Goal: Task Accomplishment & Management: Manage account settings

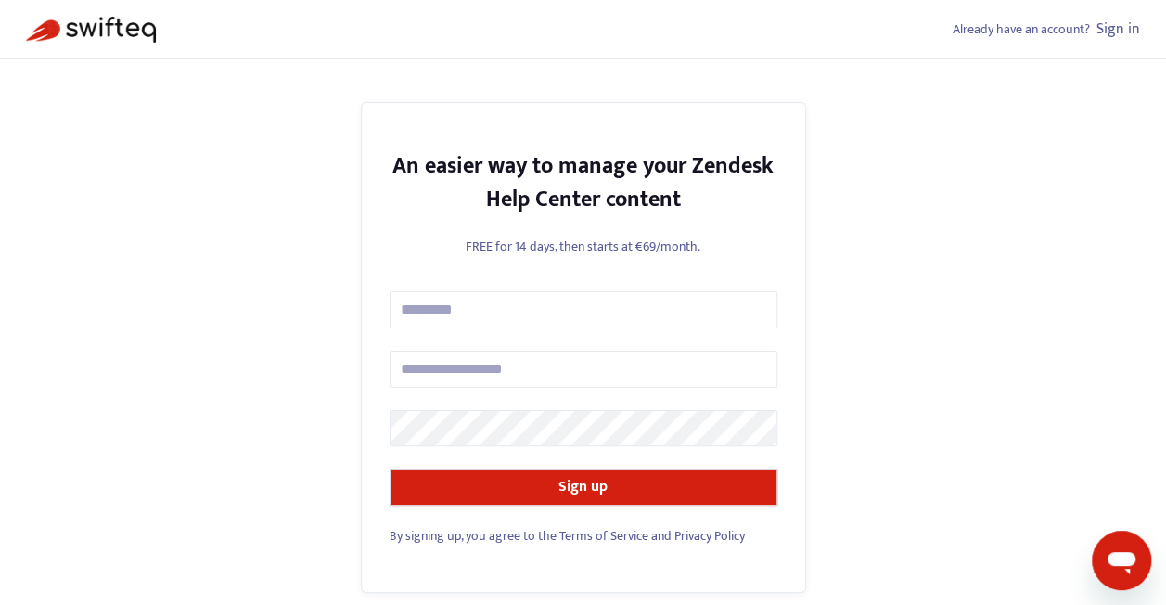
click at [1122, 26] on link "Sign in" at bounding box center [1119, 29] width 44 height 25
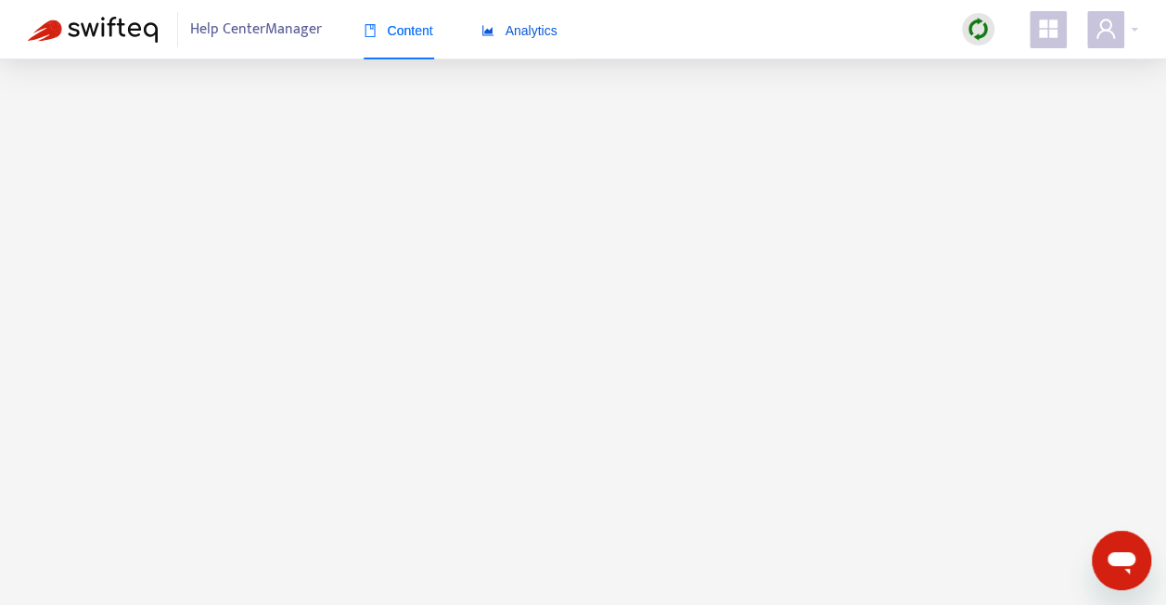
click at [518, 35] on span "Analytics" at bounding box center [519, 30] width 76 height 15
click at [401, 37] on span "Content" at bounding box center [399, 30] width 70 height 15
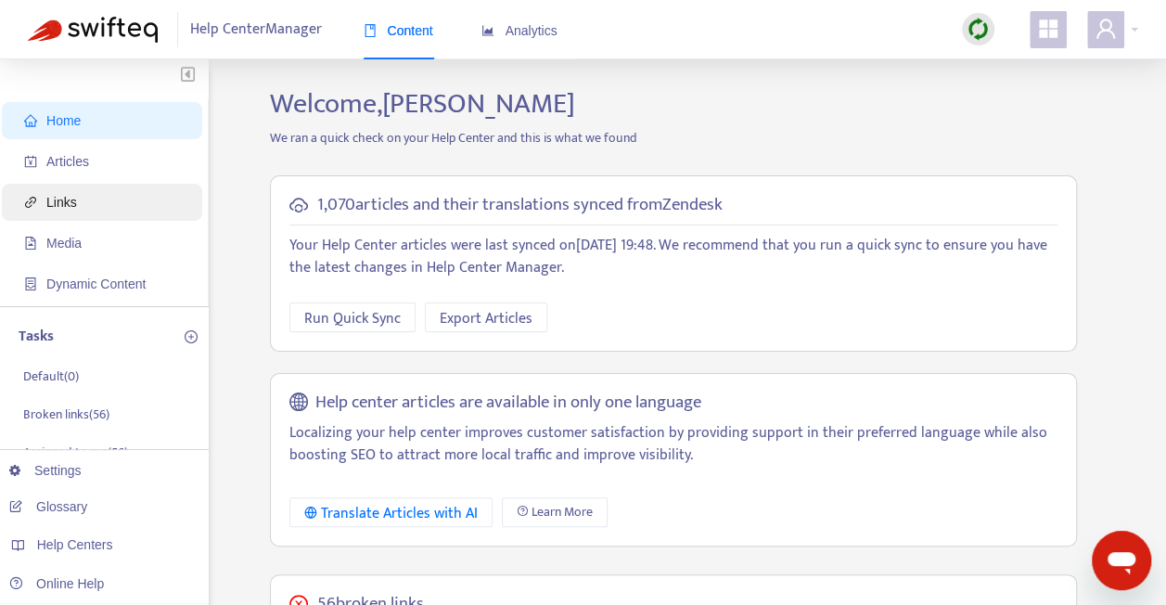
click at [96, 200] on span "Links" at bounding box center [105, 202] width 163 height 37
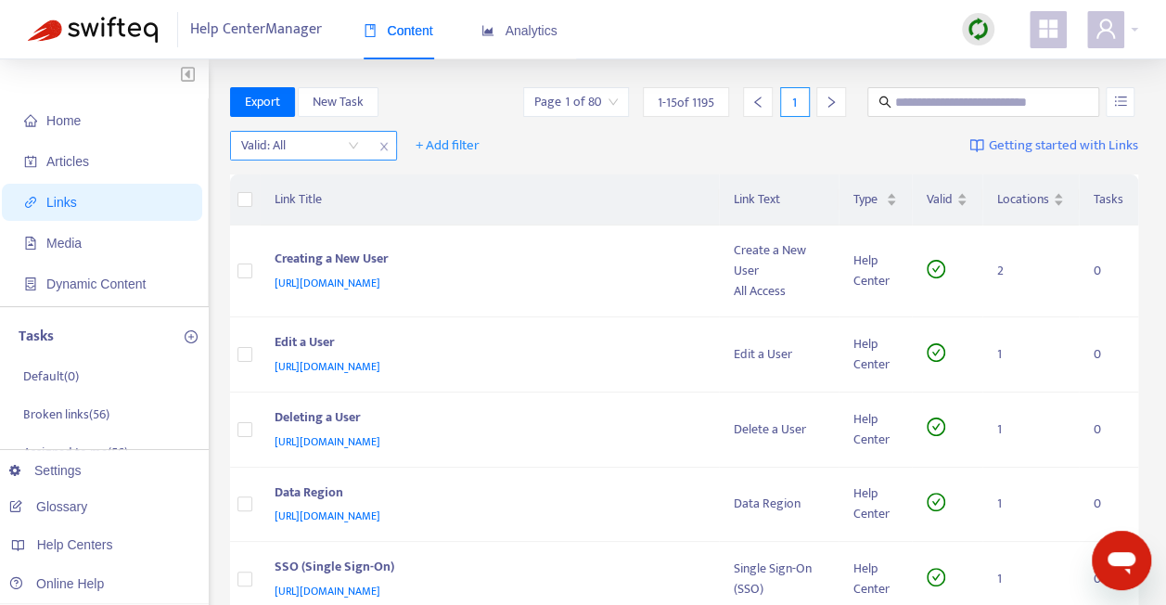
click at [367, 149] on div "Valid: All" at bounding box center [300, 146] width 138 height 28
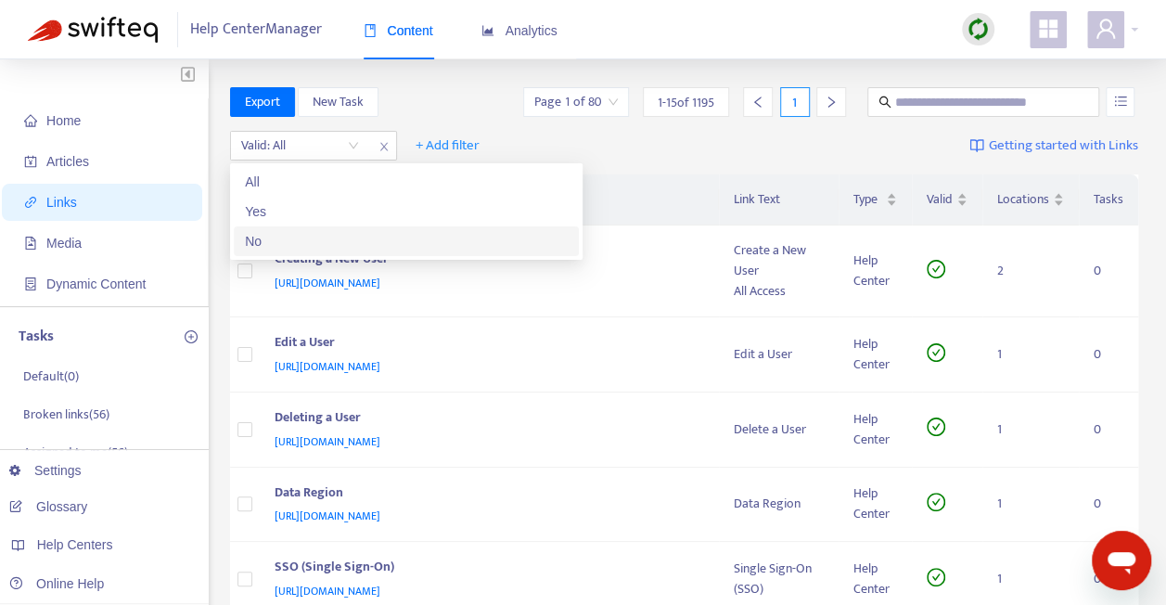
click at [364, 243] on div "No" at bounding box center [406, 241] width 323 height 20
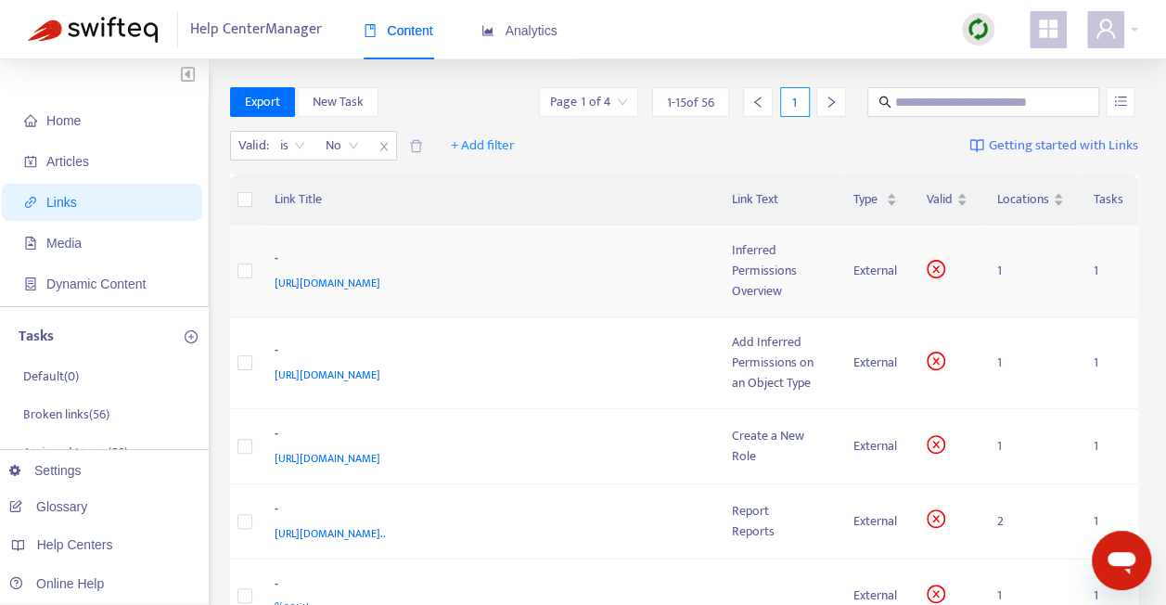
click at [605, 233] on td "- https://resolversandbox.knowledgeowl.com/help/inferred-permissions-overview" at bounding box center [489, 271] width 458 height 92
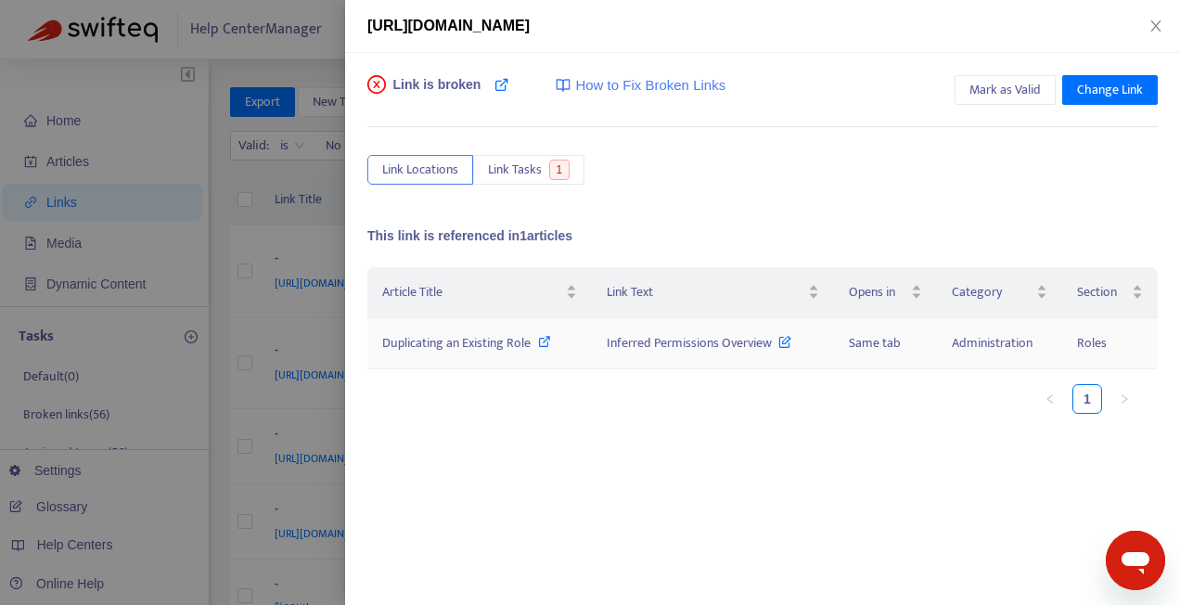
click at [540, 338] on icon at bounding box center [544, 341] width 13 height 13
click at [1119, 83] on span "Change Link" at bounding box center [1110, 90] width 66 height 20
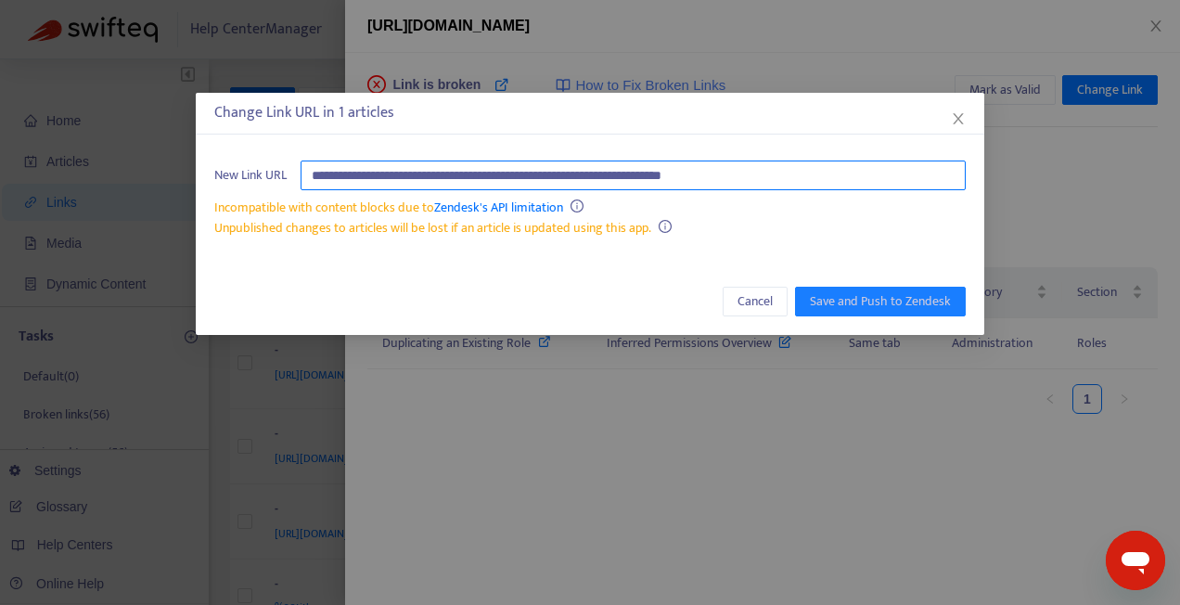
click at [781, 178] on input "**********" at bounding box center [633, 175] width 665 height 30
paste input "**********"
type input "**********"
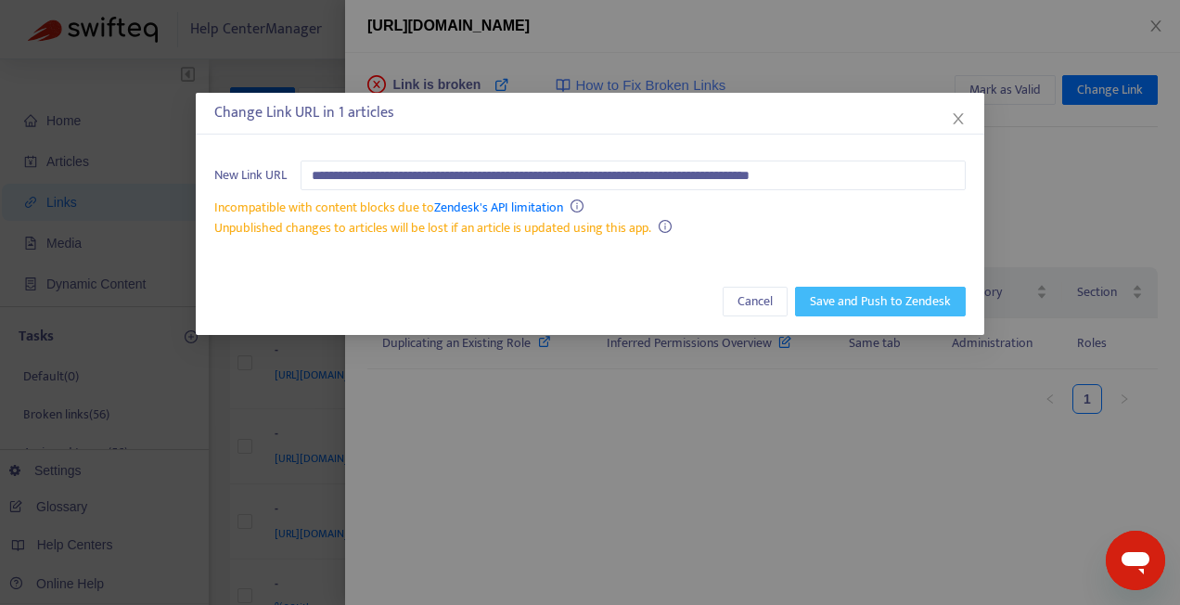
click at [879, 297] on span "Save and Push to Zendesk" at bounding box center [880, 301] width 141 height 20
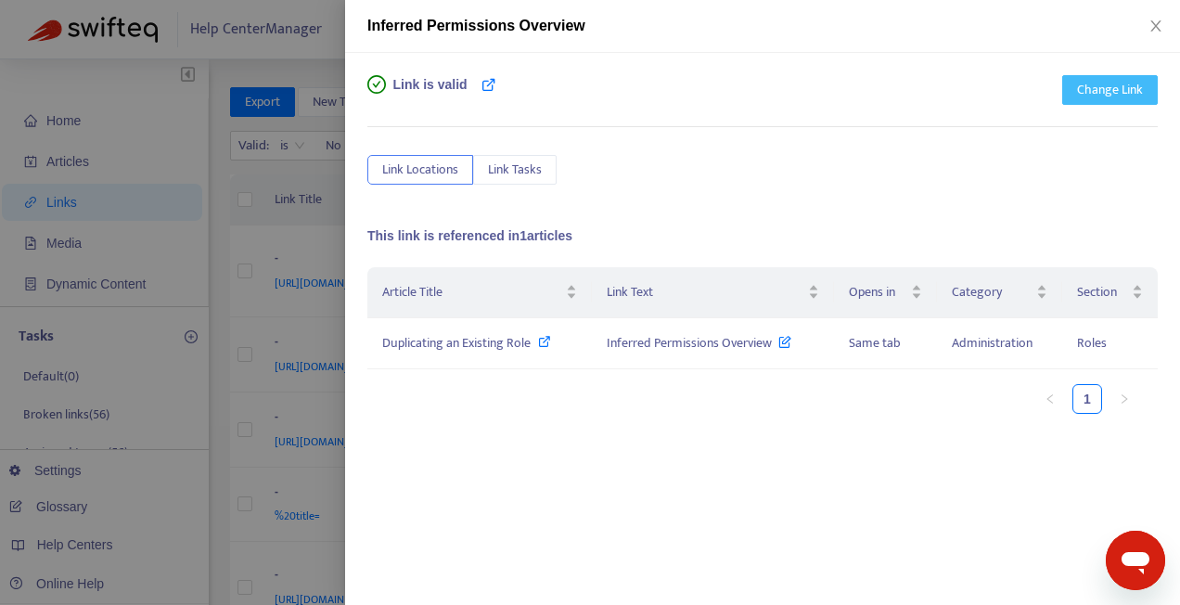
click at [1096, 82] on span "Change Link" at bounding box center [1110, 90] width 66 height 20
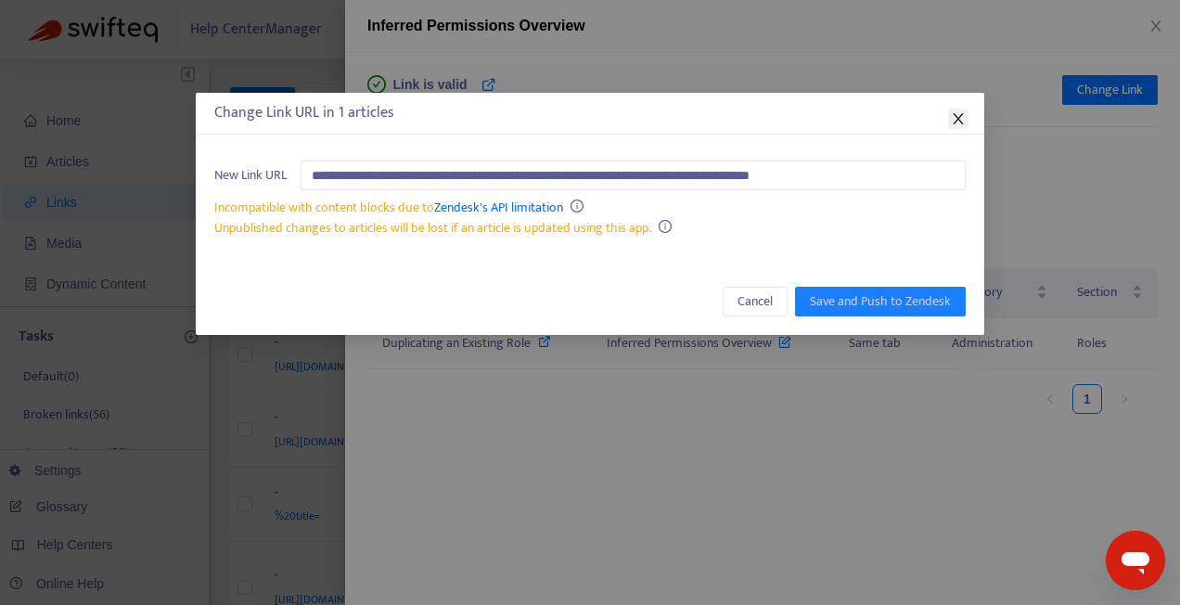
click at [952, 126] on button "Close" at bounding box center [958, 119] width 20 height 20
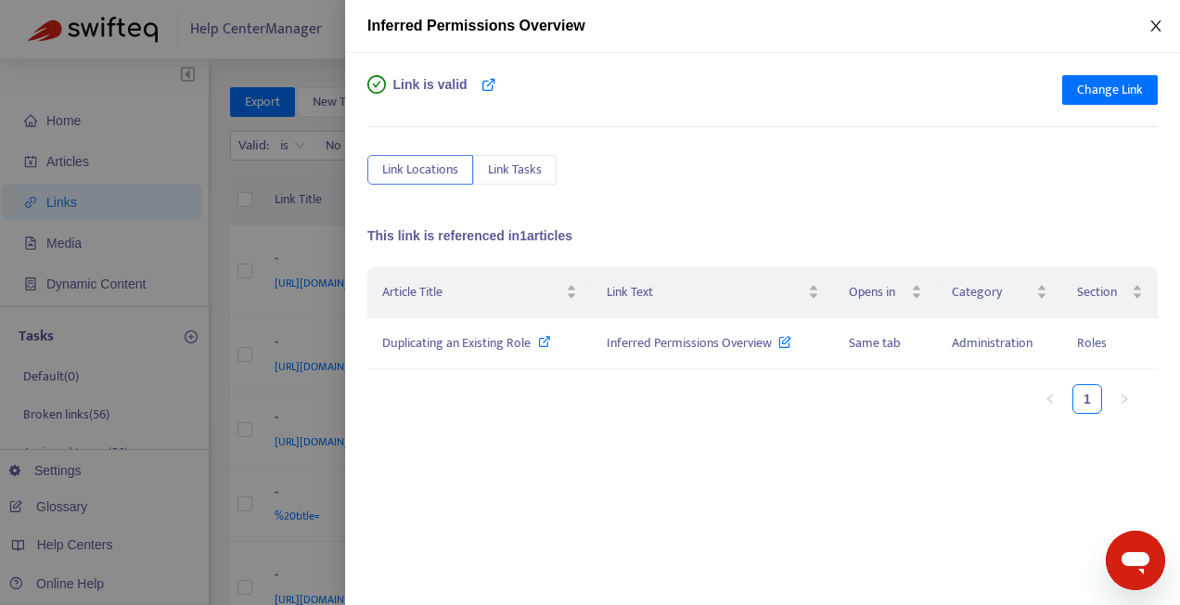
click at [1156, 31] on icon "close" at bounding box center [1156, 26] width 15 height 15
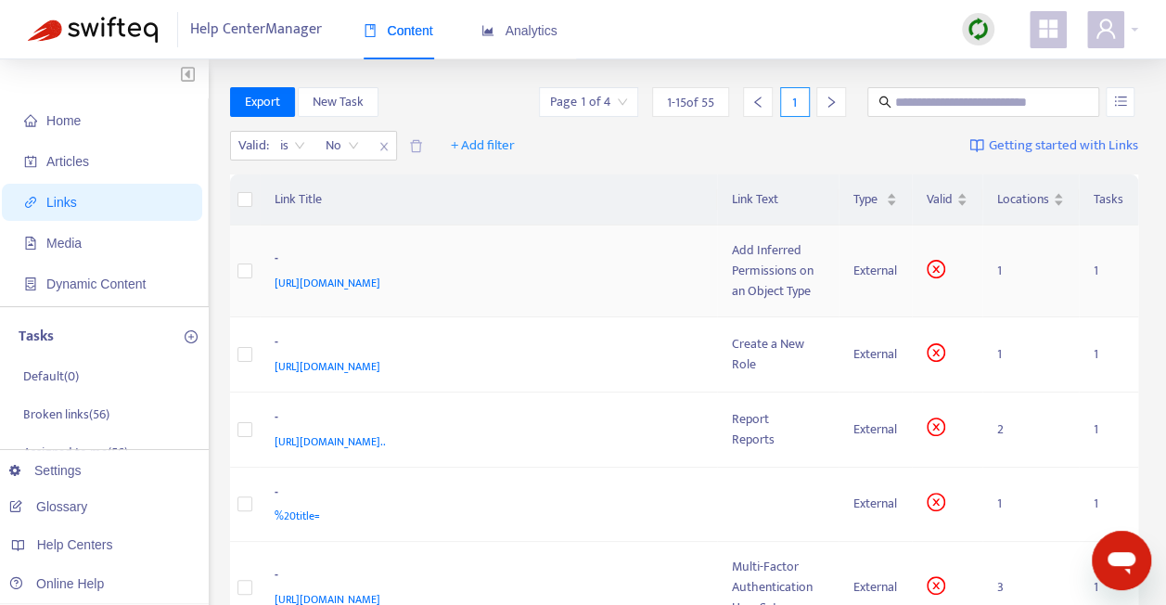
click at [507, 262] on div "-" at bounding box center [485, 261] width 421 height 24
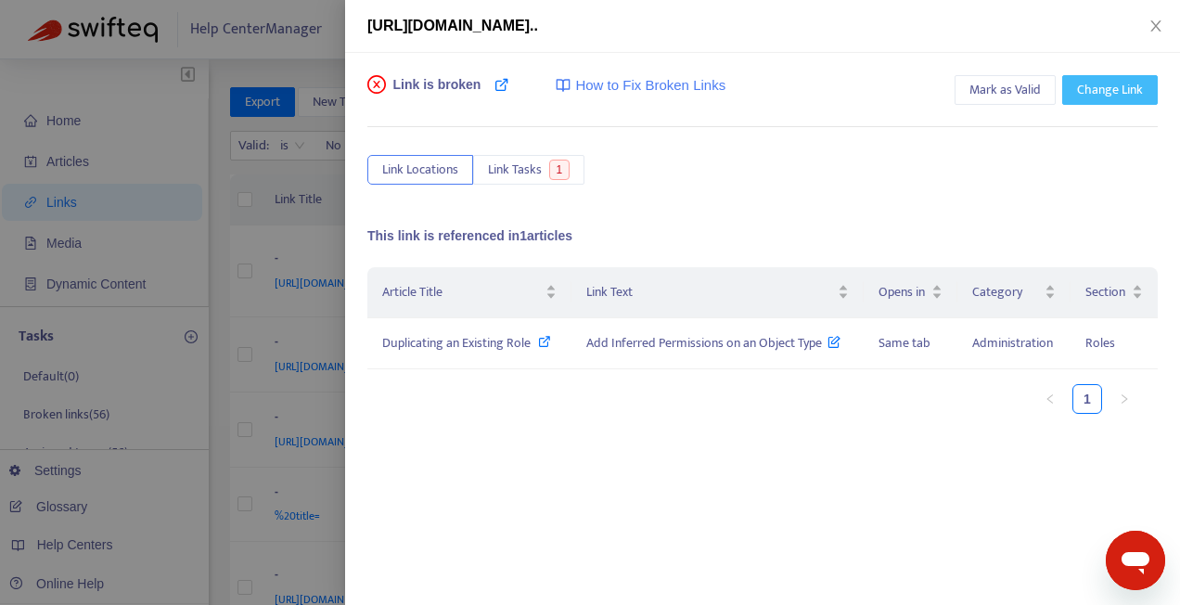
click at [1093, 91] on span "Change Link" at bounding box center [1110, 90] width 66 height 20
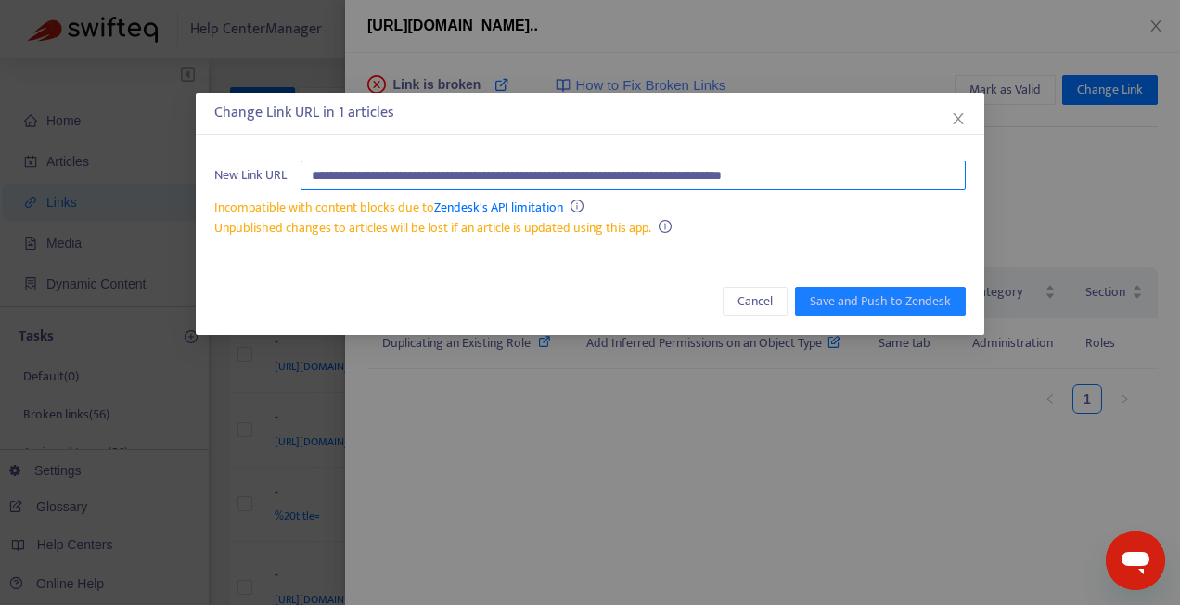
click at [880, 165] on input "**********" at bounding box center [633, 175] width 665 height 30
paste input "**********"
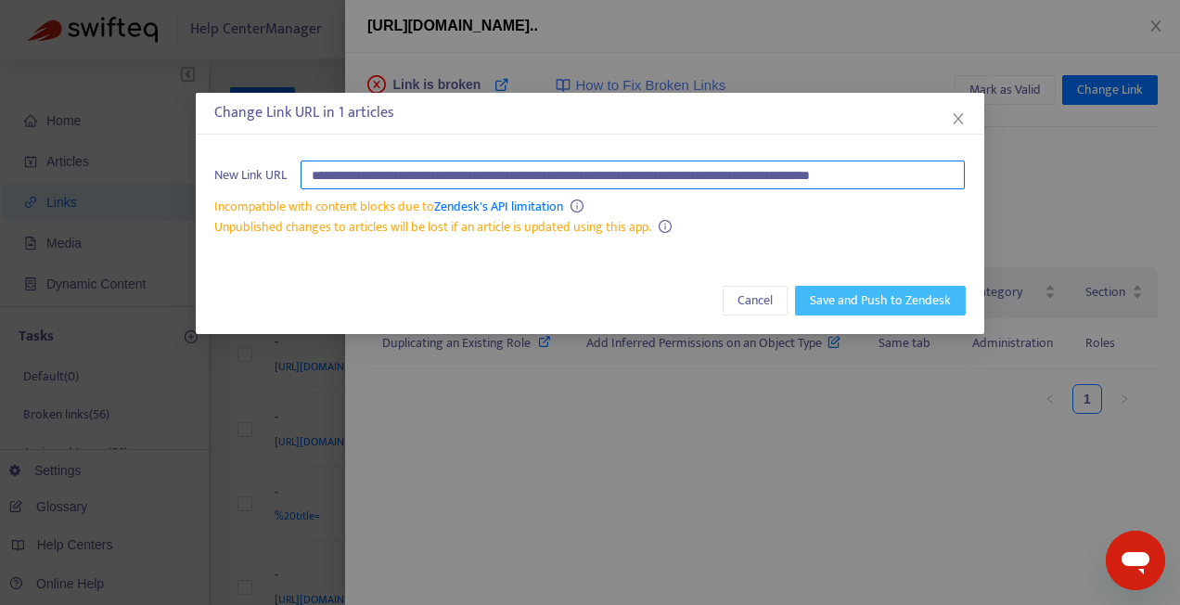
type input "**********"
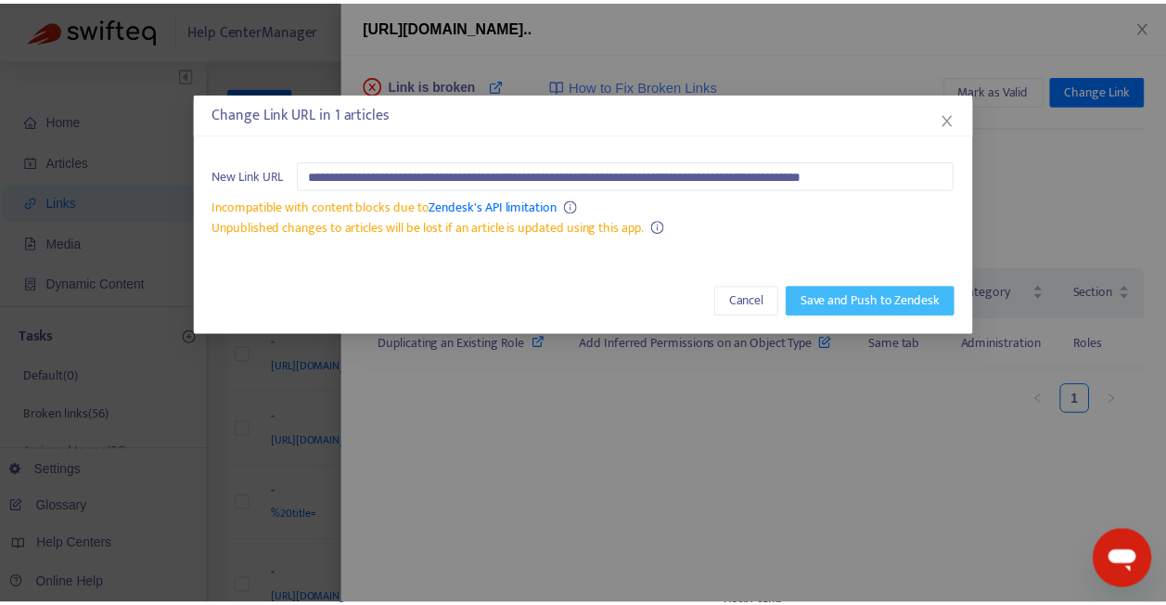
scroll to position [0, 0]
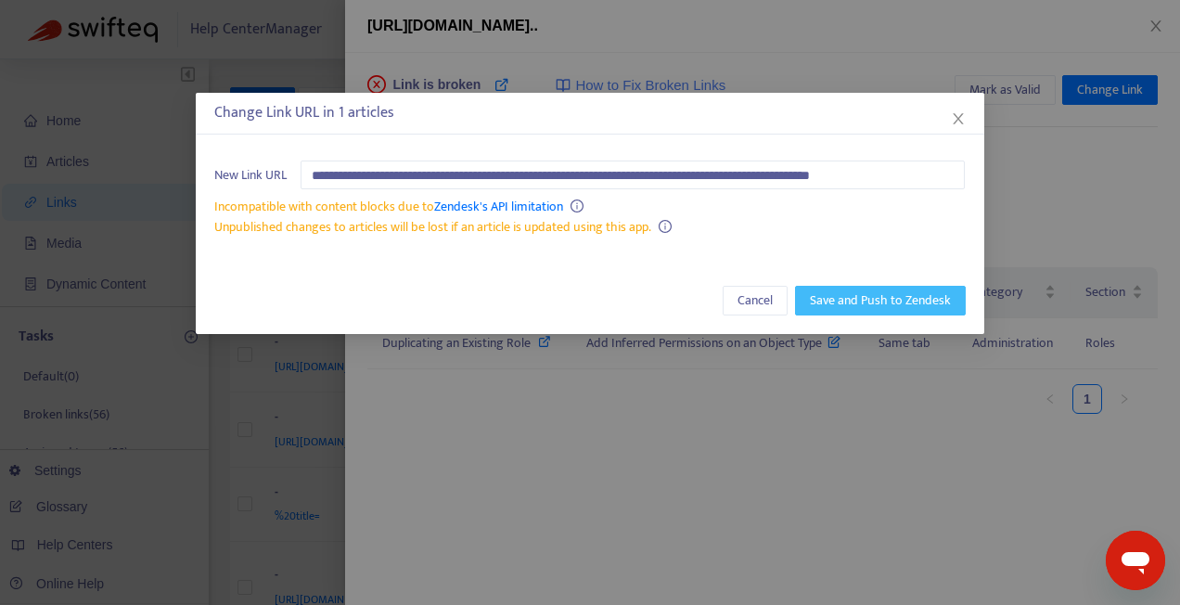
click at [886, 297] on span "Save and Push to Zendesk" at bounding box center [880, 300] width 141 height 20
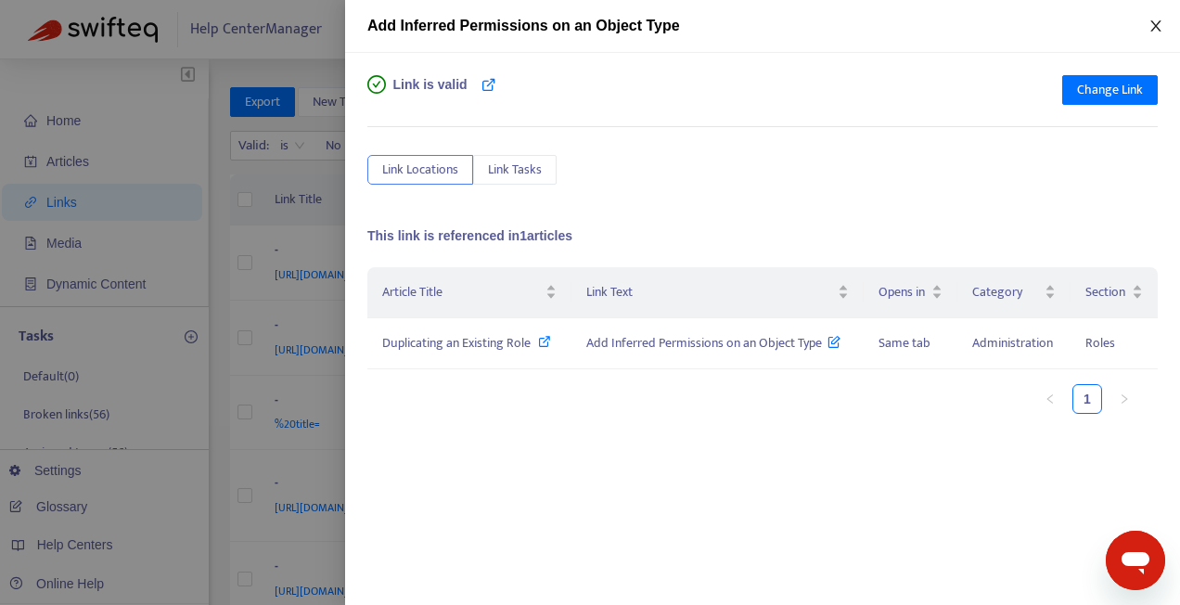
click at [1148, 24] on button "Close" at bounding box center [1156, 27] width 26 height 18
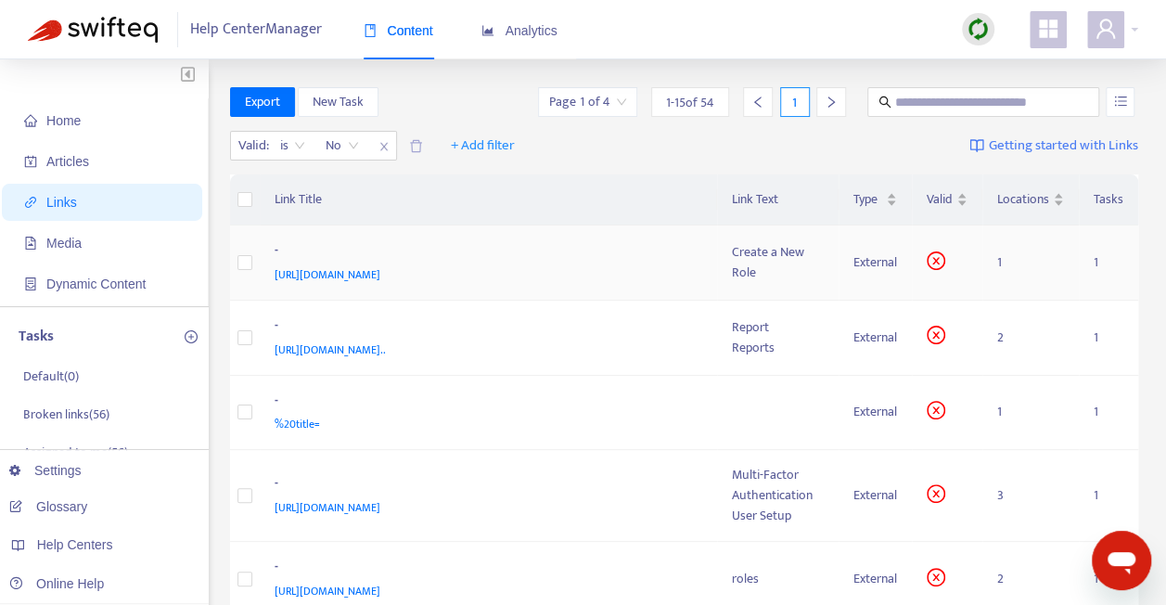
click at [529, 285] on div "https://admin-support-resolver.zendesk.com/hc/en-ca/articles/35862689204116-Cre…" at bounding box center [485, 274] width 421 height 20
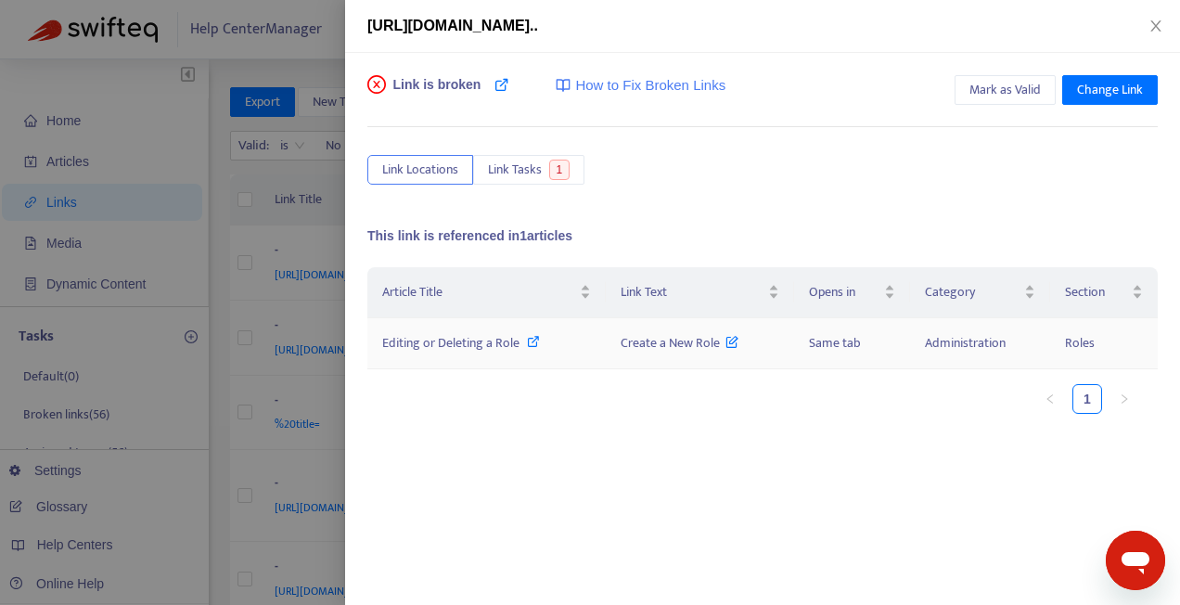
click at [527, 335] on icon at bounding box center [533, 341] width 13 height 13
click at [1132, 89] on button "Change Link" at bounding box center [1110, 90] width 96 height 30
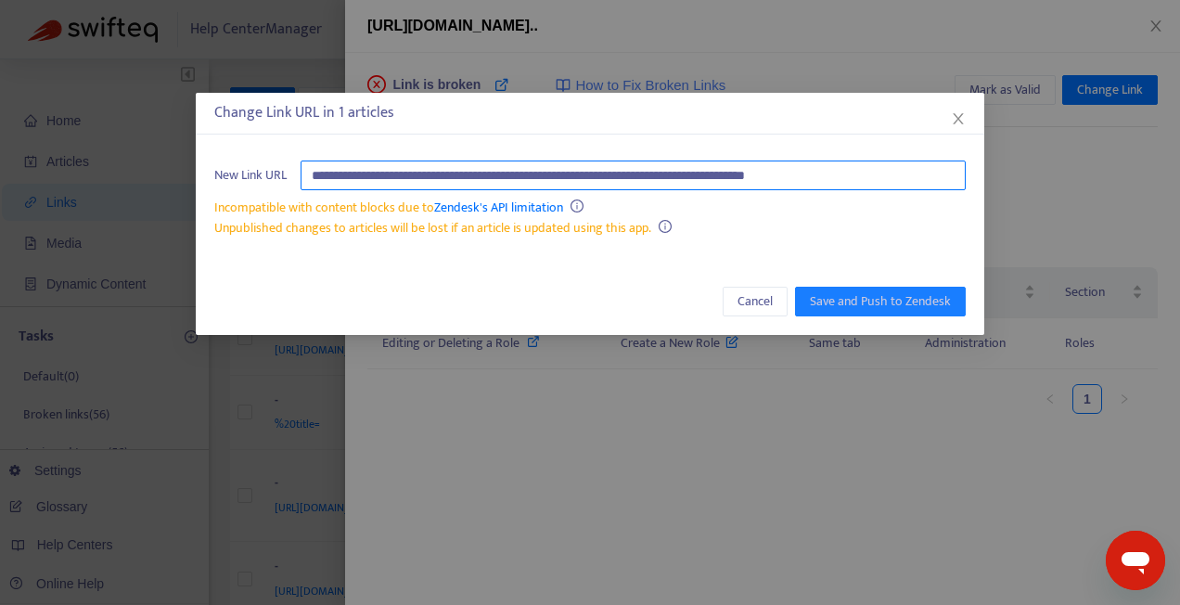
click at [920, 170] on input "**********" at bounding box center [633, 175] width 665 height 30
paste input "text"
type input "**********"
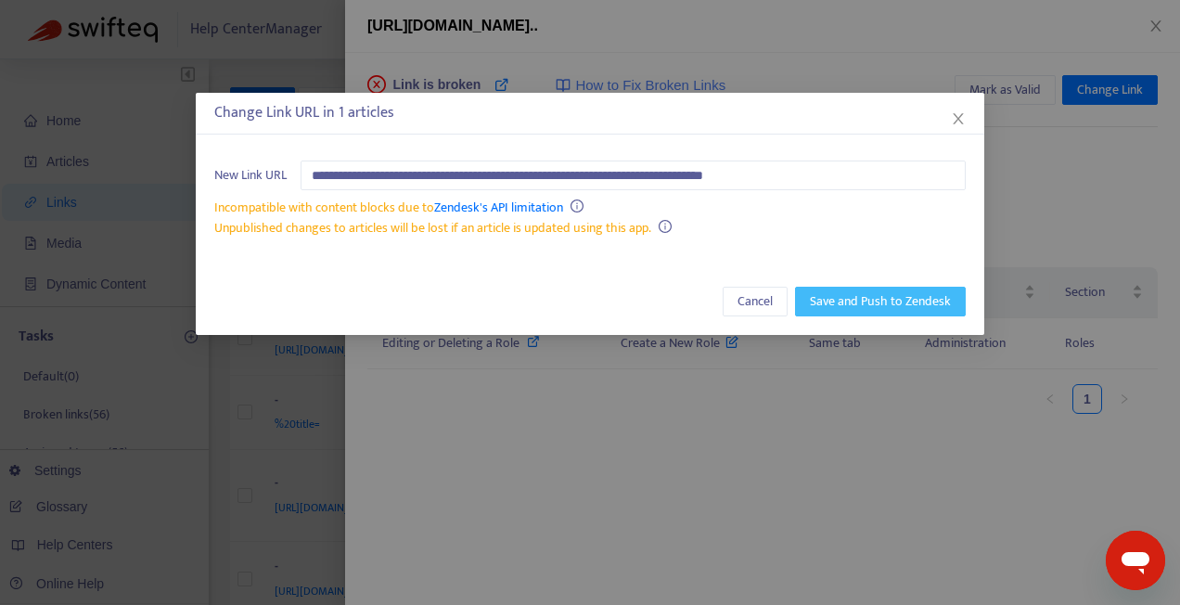
click at [883, 289] on button "Save and Push to Zendesk" at bounding box center [880, 302] width 171 height 30
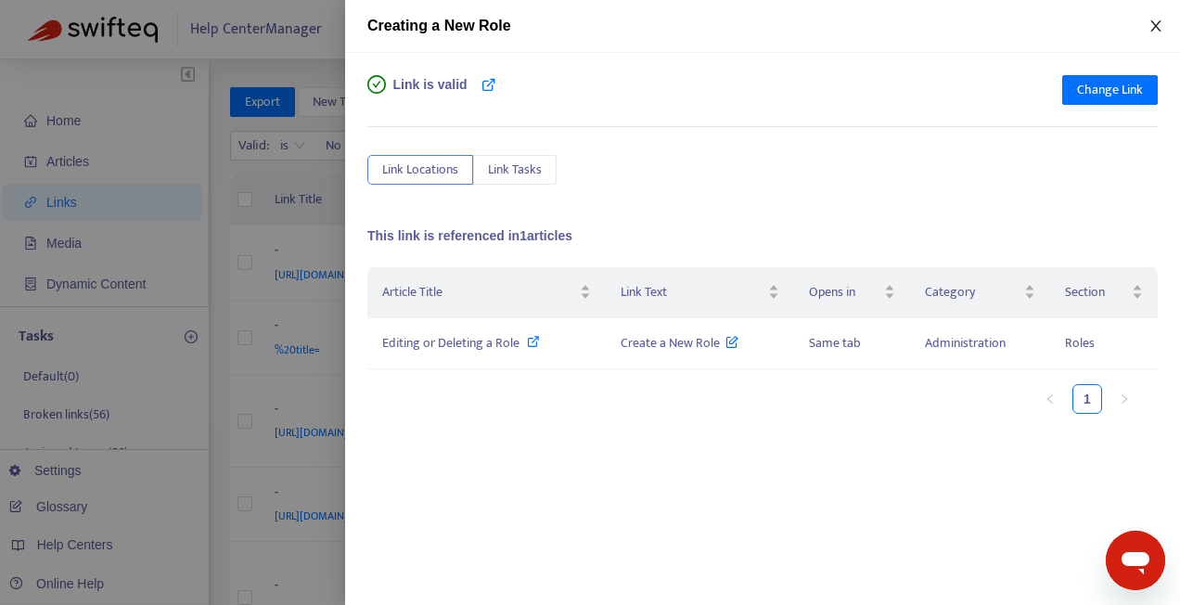
click at [1161, 29] on icon "close" at bounding box center [1156, 26] width 15 height 15
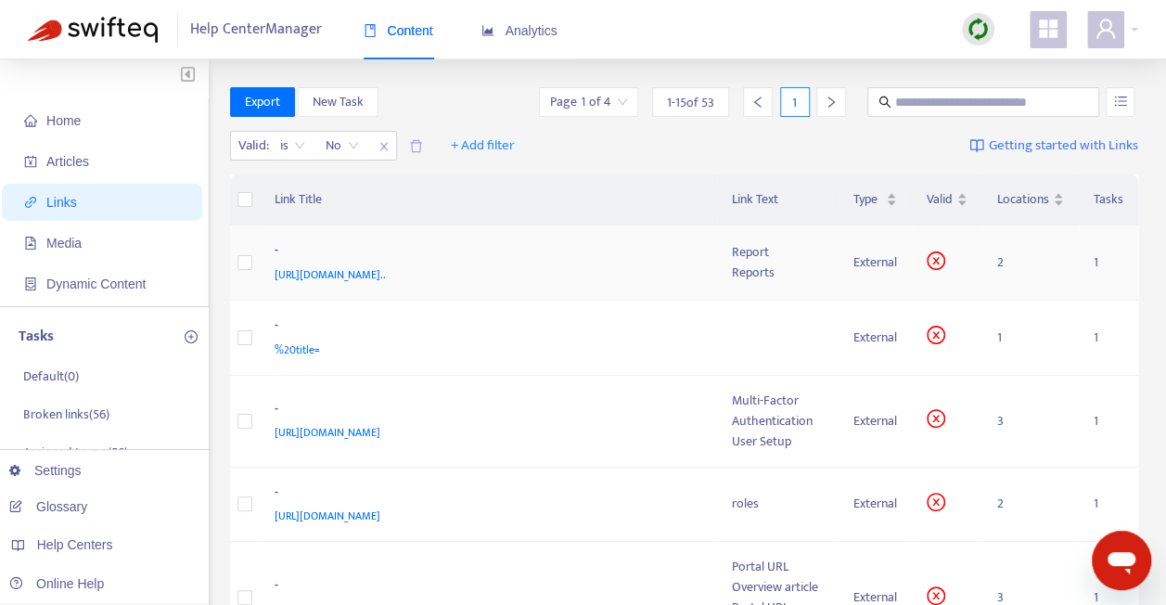
click at [592, 285] on div "https://admin-support-resolver.zendesk.com/hc/en-ca/articles/35865240080660-Cre…" at bounding box center [485, 274] width 421 height 20
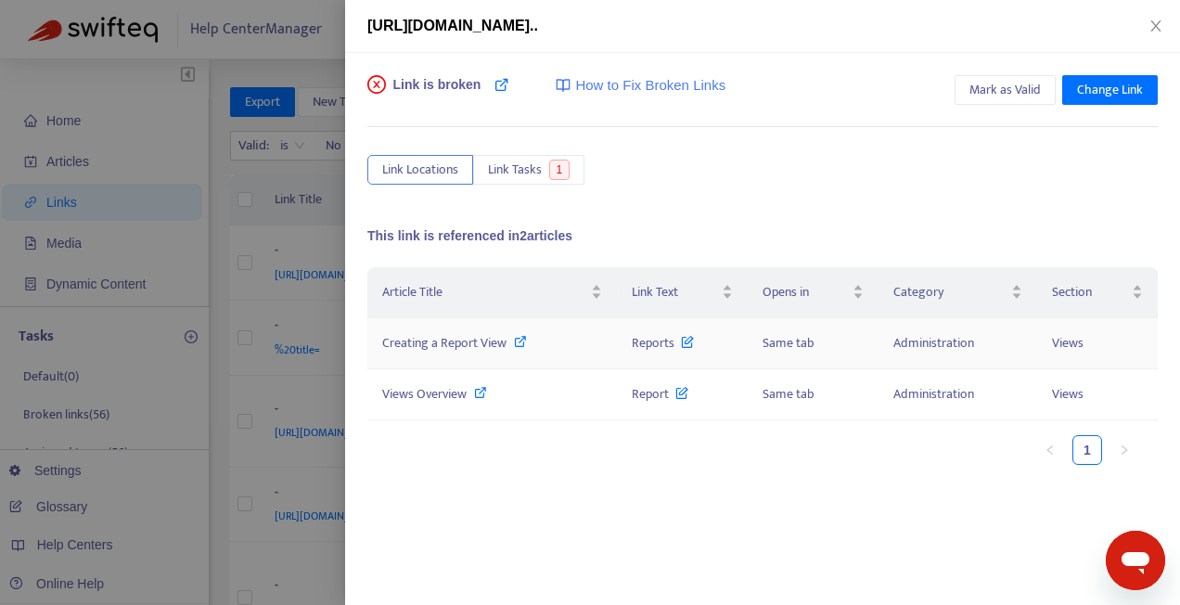
click at [527, 338] on icon at bounding box center [520, 341] width 13 height 13
click at [1149, 17] on div "https://admin-support-resolver.zendesk.com/hc/en-ca/articles/35865240080660-Cre…" at bounding box center [762, 26] width 790 height 22
click at [1162, 24] on icon "close" at bounding box center [1156, 26] width 15 height 15
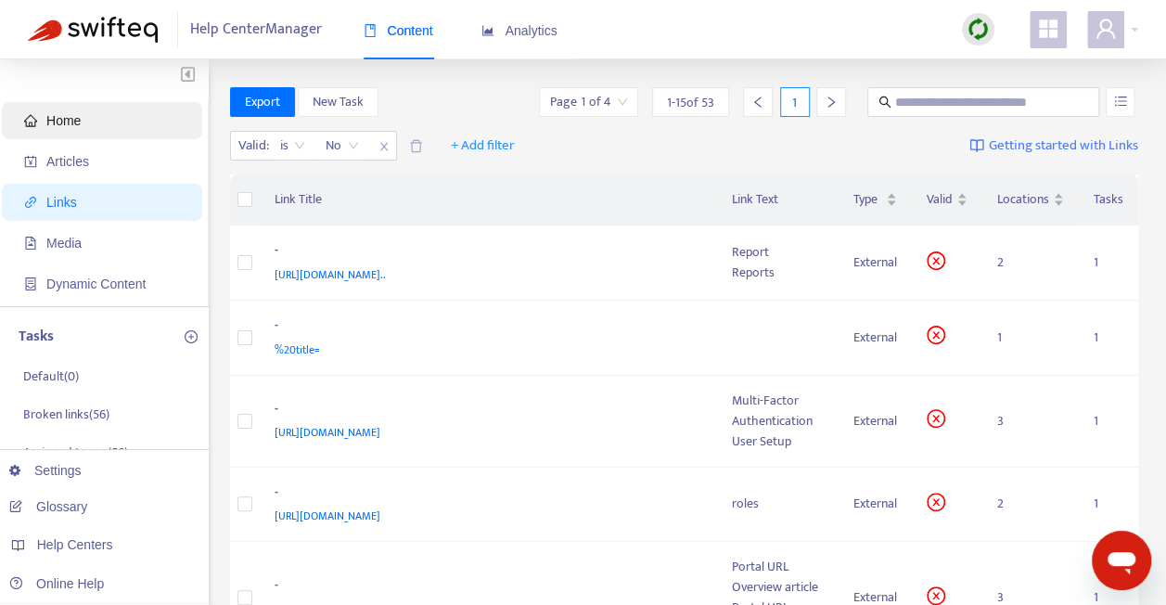
click at [83, 128] on span "Home" at bounding box center [105, 120] width 163 height 37
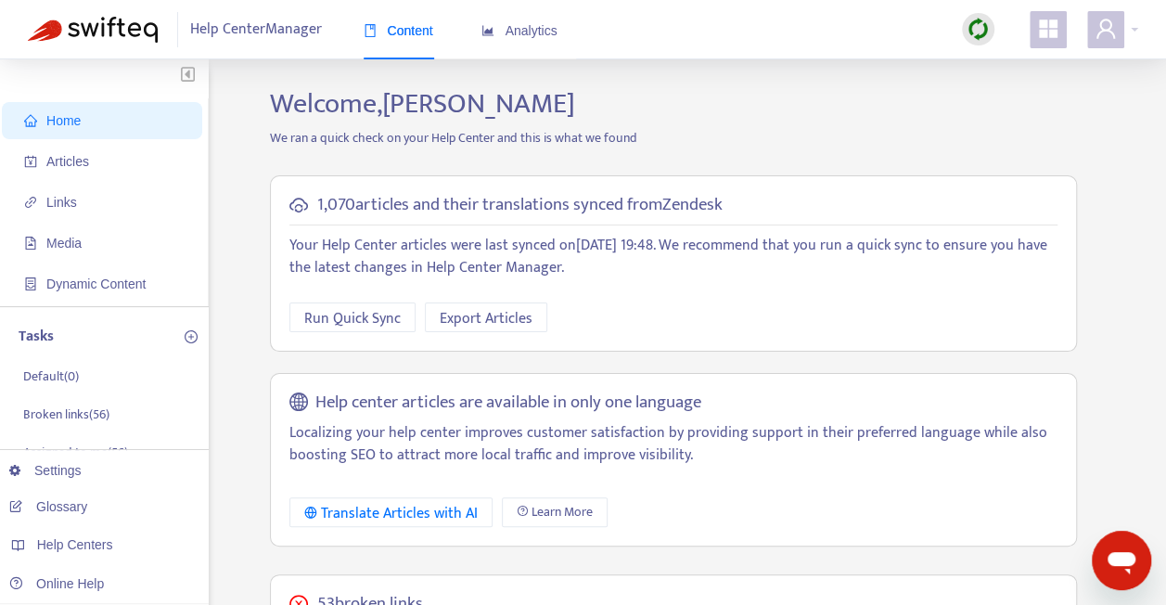
click at [982, 29] on img at bounding box center [978, 29] width 23 height 23
click at [874, 109] on h2 "Welcome, Sarah Harding" at bounding box center [673, 103] width 835 height 33
click at [89, 207] on span "Links" at bounding box center [105, 202] width 163 height 37
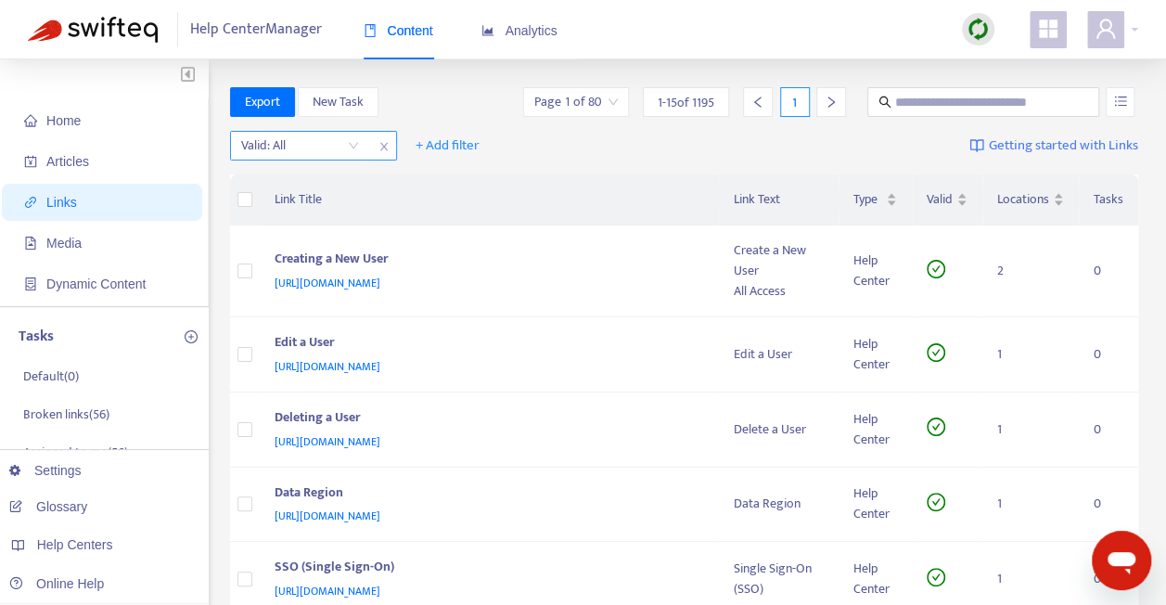
click at [359, 143] on div "Valid: All" at bounding box center [300, 146] width 138 height 28
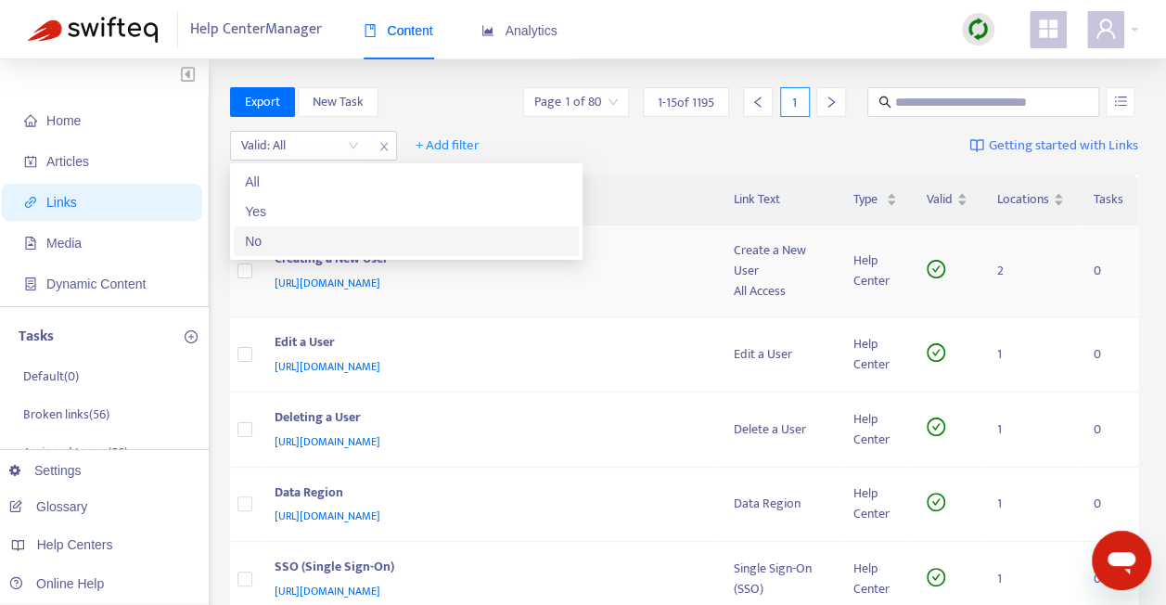
click at [334, 241] on div "No" at bounding box center [406, 241] width 323 height 20
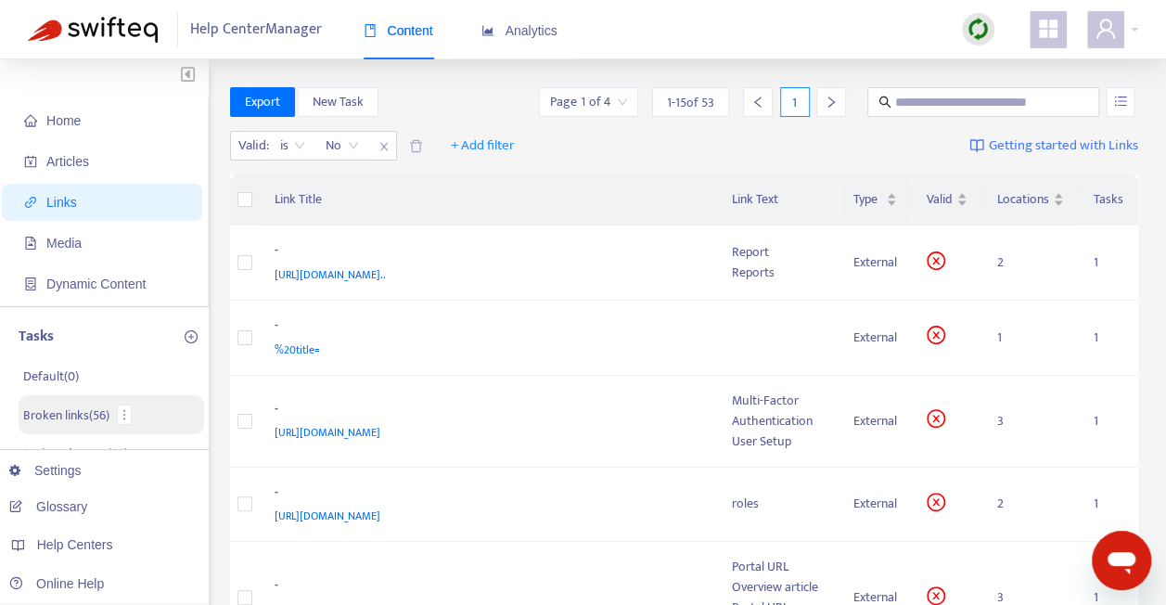
click at [65, 417] on p "Broken links ( 56 )" at bounding box center [66, 414] width 86 height 19
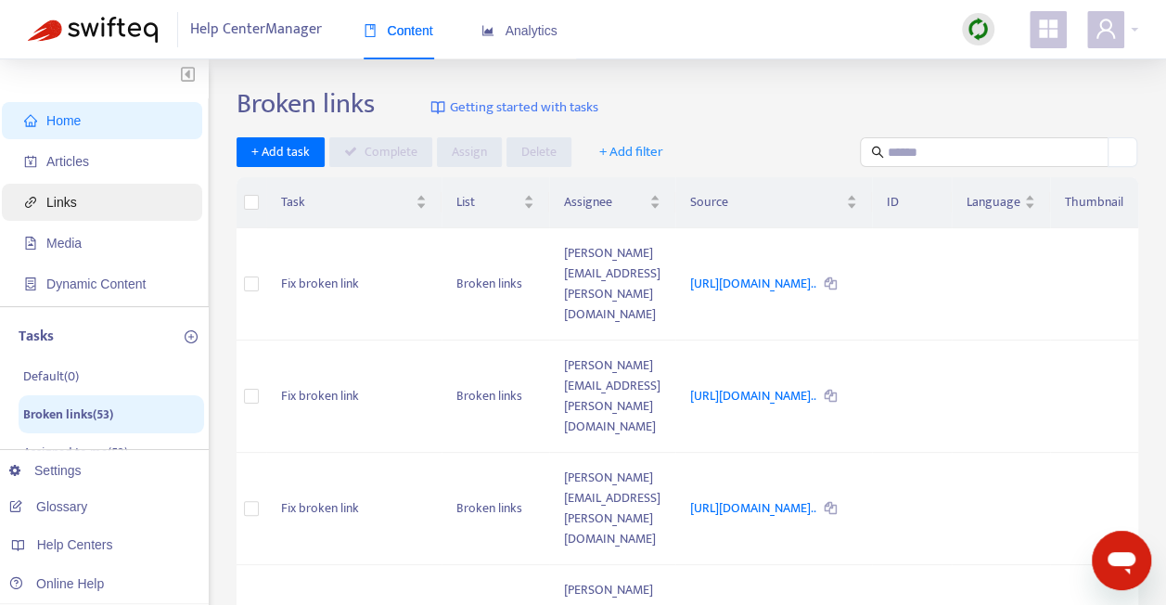
click at [87, 214] on span "Links" at bounding box center [105, 202] width 163 height 37
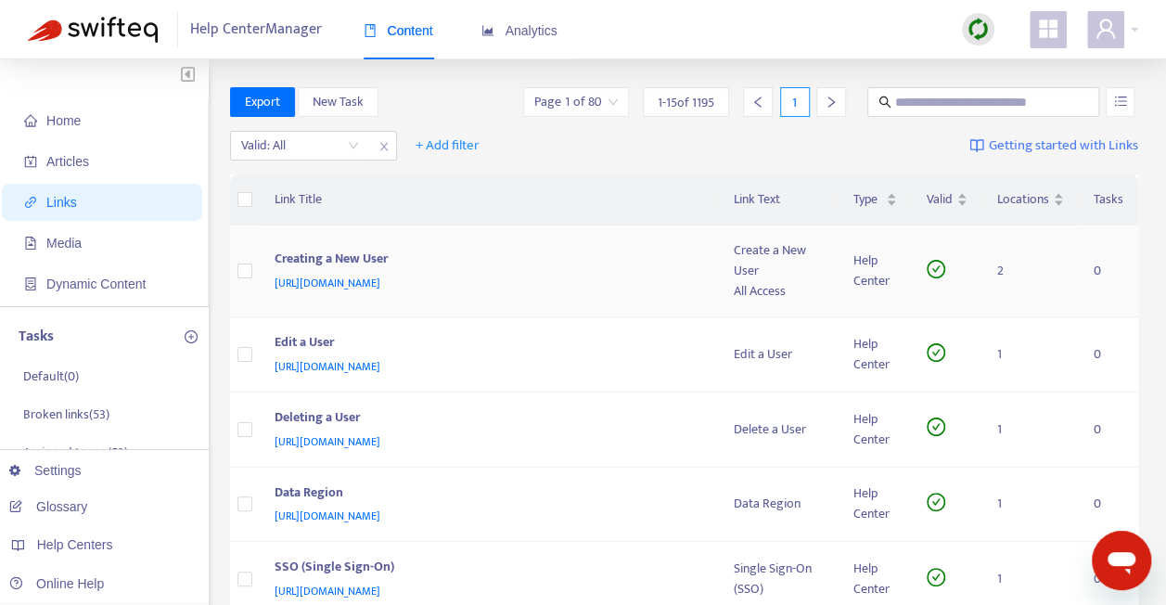
click at [641, 301] on td "Creating a New User https://helpcenter.resolver.com/hc/en-ca/articles/395988598…" at bounding box center [490, 271] width 460 height 92
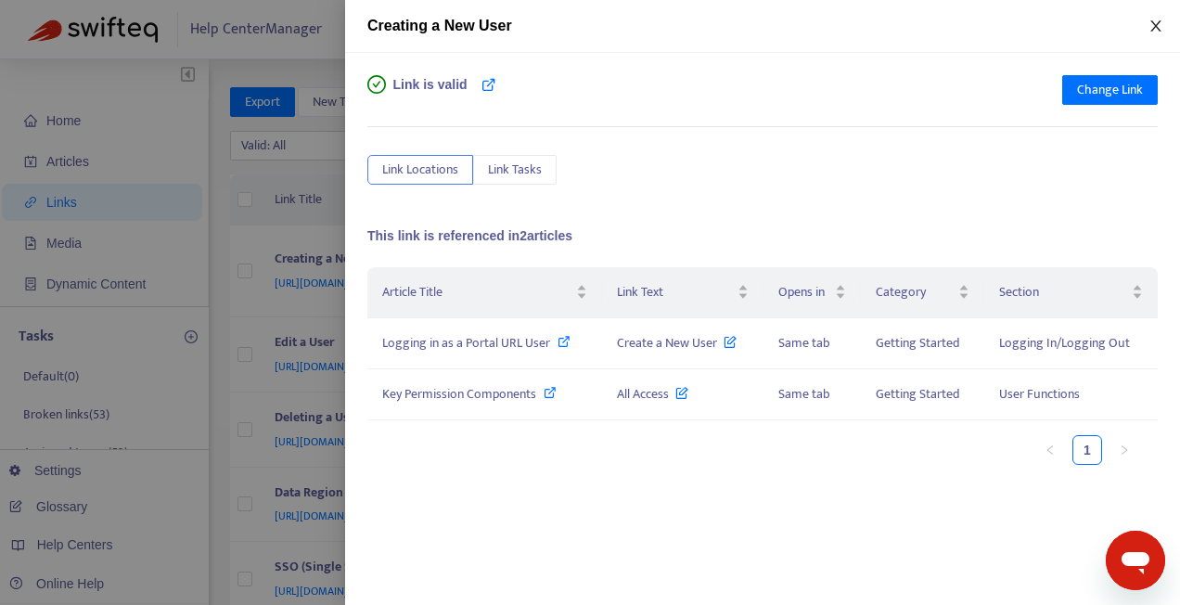
click at [1158, 33] on button "Close" at bounding box center [1156, 27] width 26 height 18
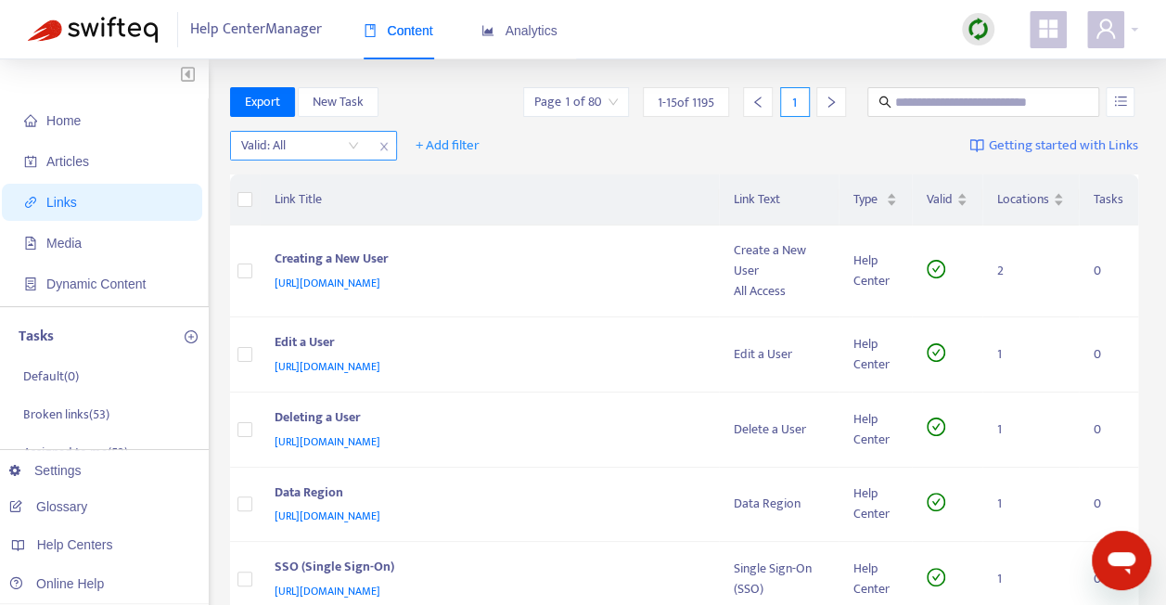
click at [347, 147] on input "search" at bounding box center [300, 146] width 118 height 28
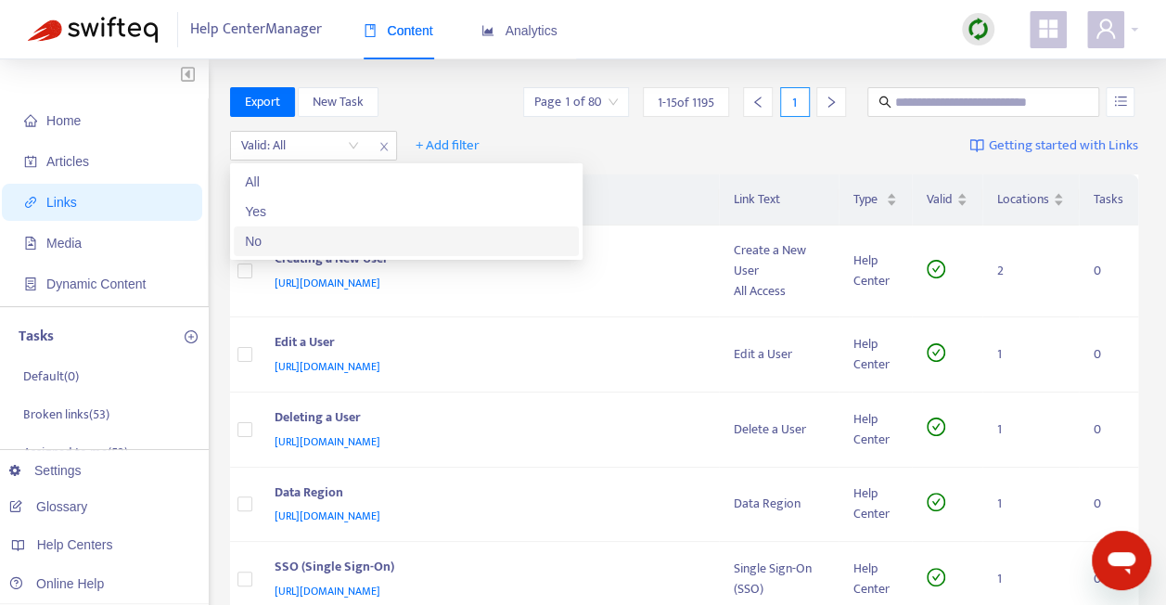
click at [319, 247] on div "No" at bounding box center [406, 241] width 323 height 20
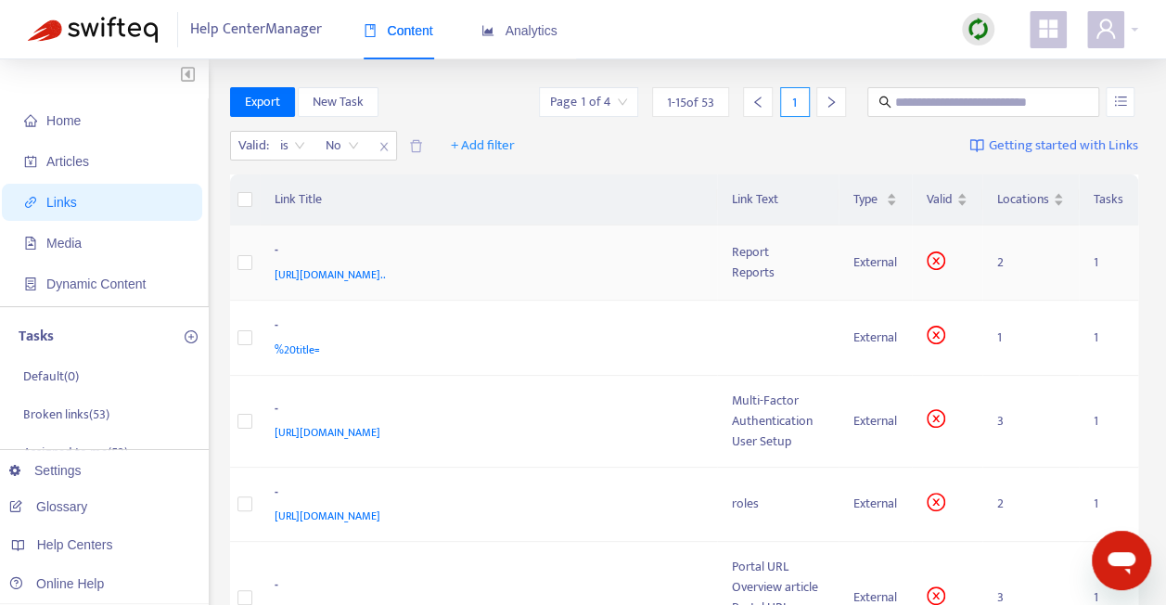
click at [549, 285] on div "https://admin-support-resolver.zendesk.com/hc/en-ca/articles/35865240080660-Cre…" at bounding box center [485, 274] width 421 height 20
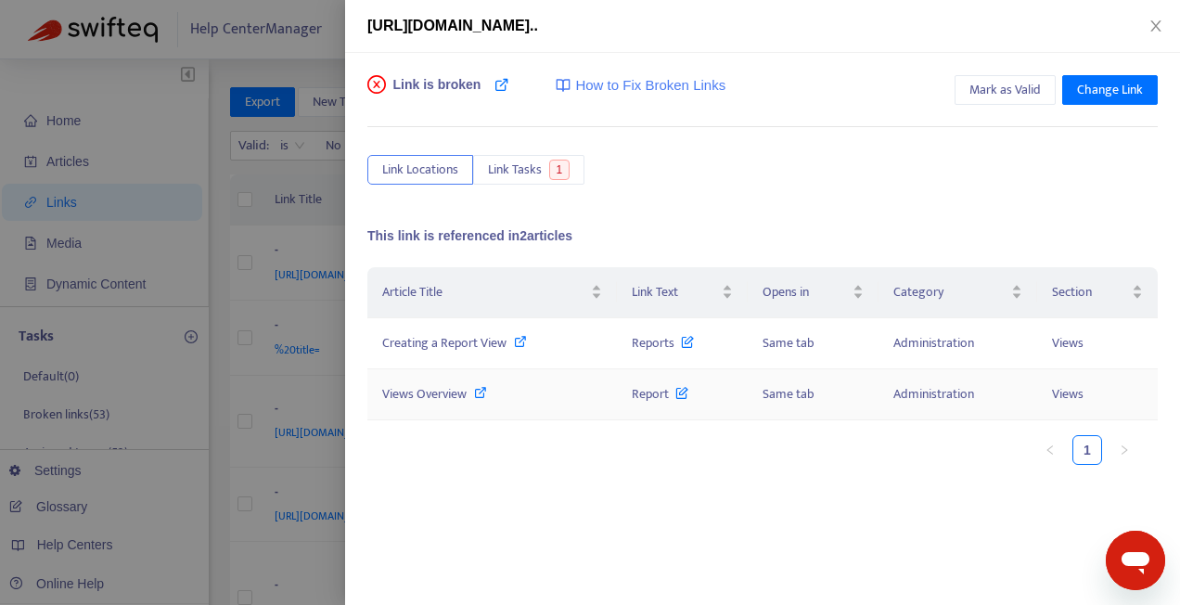
click at [481, 391] on icon at bounding box center [480, 392] width 13 height 13
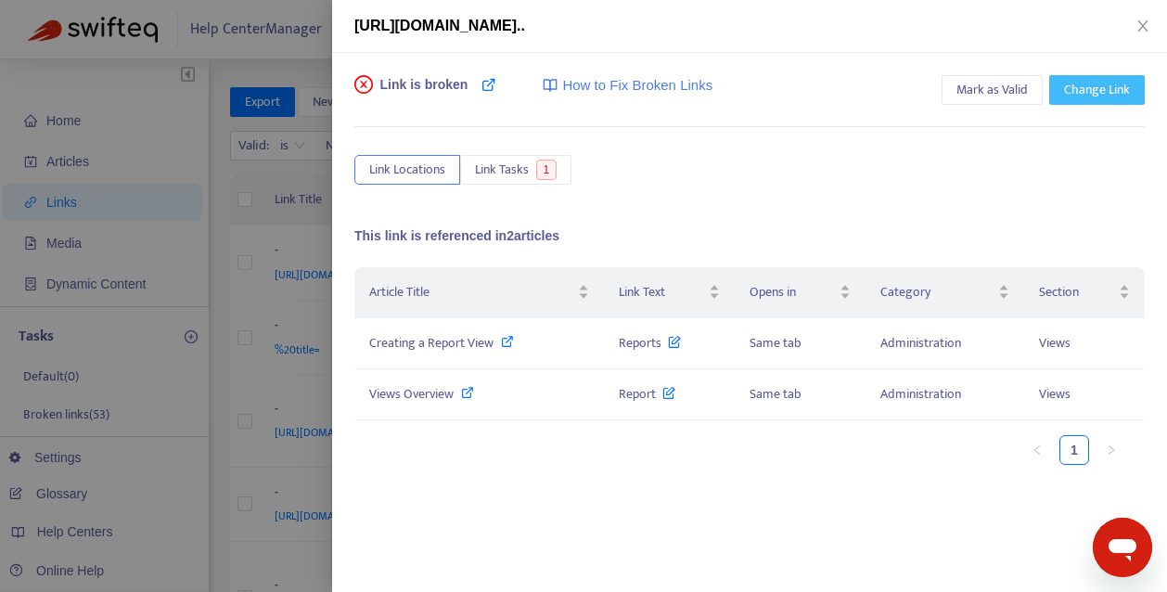
click at [1089, 91] on span "Change Link" at bounding box center [1097, 90] width 66 height 20
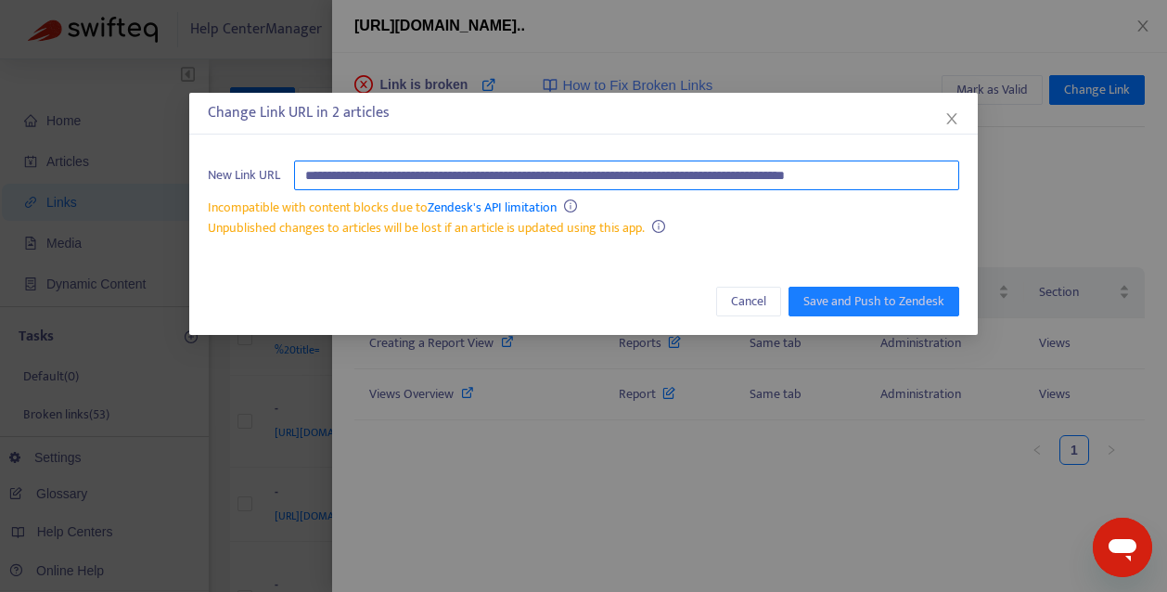
click at [926, 174] on input "**********" at bounding box center [626, 175] width 665 height 30
paste input "text"
type input "**********"
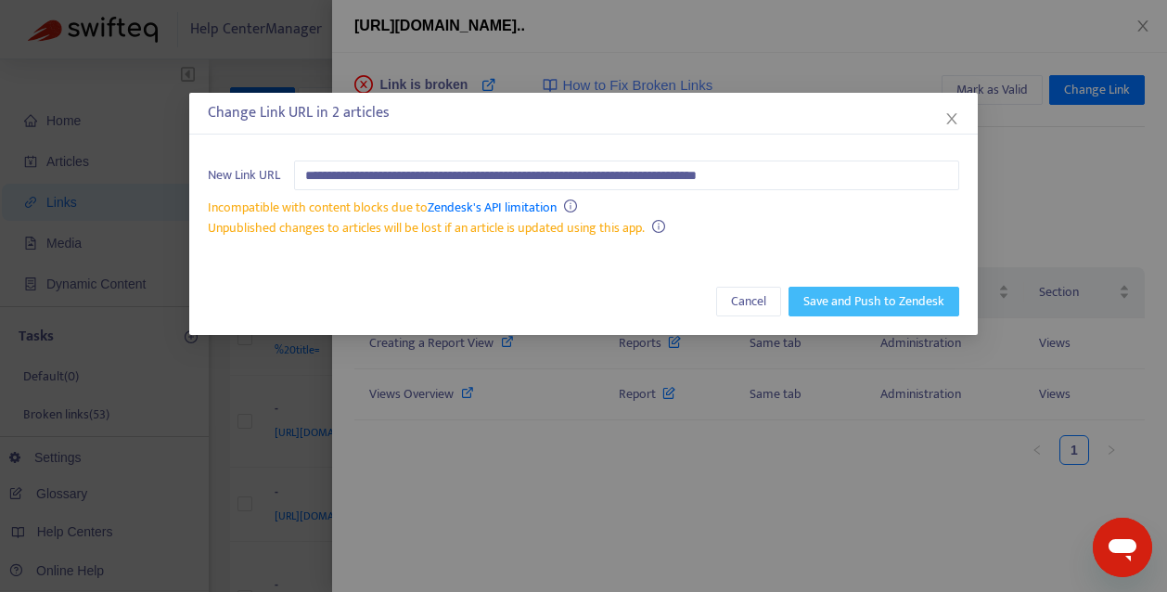
click at [854, 302] on span "Save and Push to Zendesk" at bounding box center [873, 301] width 141 height 20
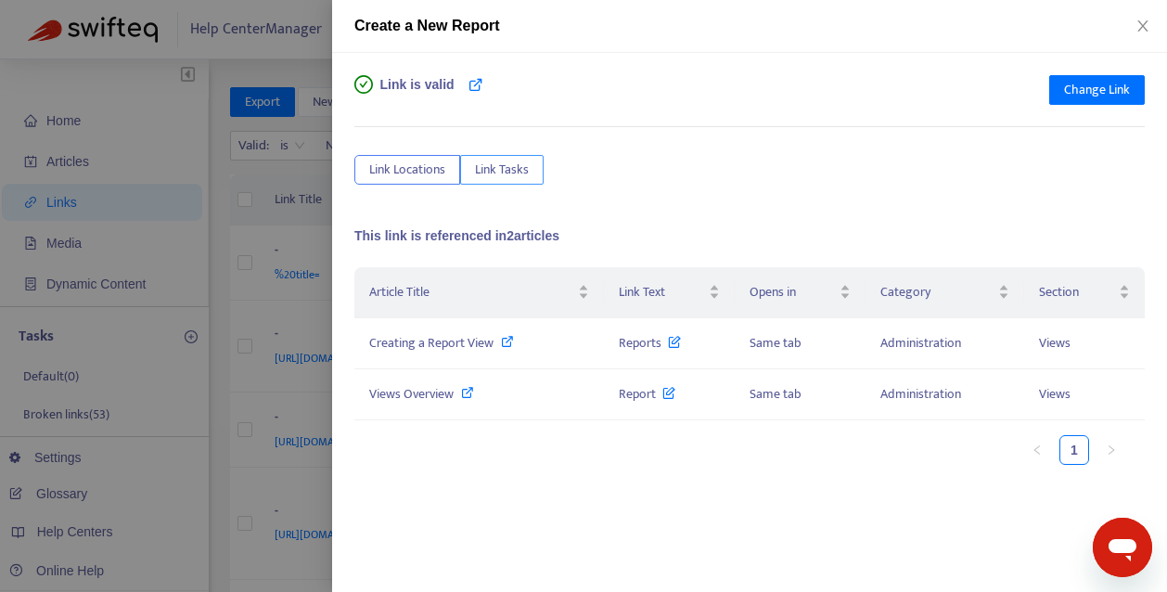
click at [502, 174] on span "Link Tasks" at bounding box center [502, 170] width 54 height 20
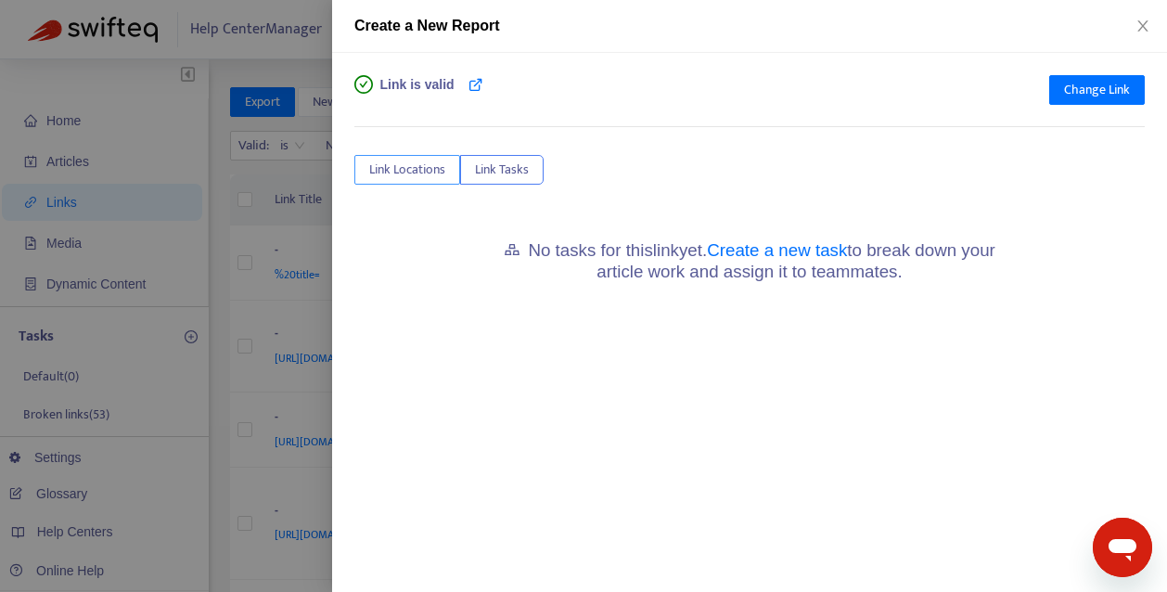
click at [423, 173] on span "Link Locations" at bounding box center [407, 170] width 76 height 20
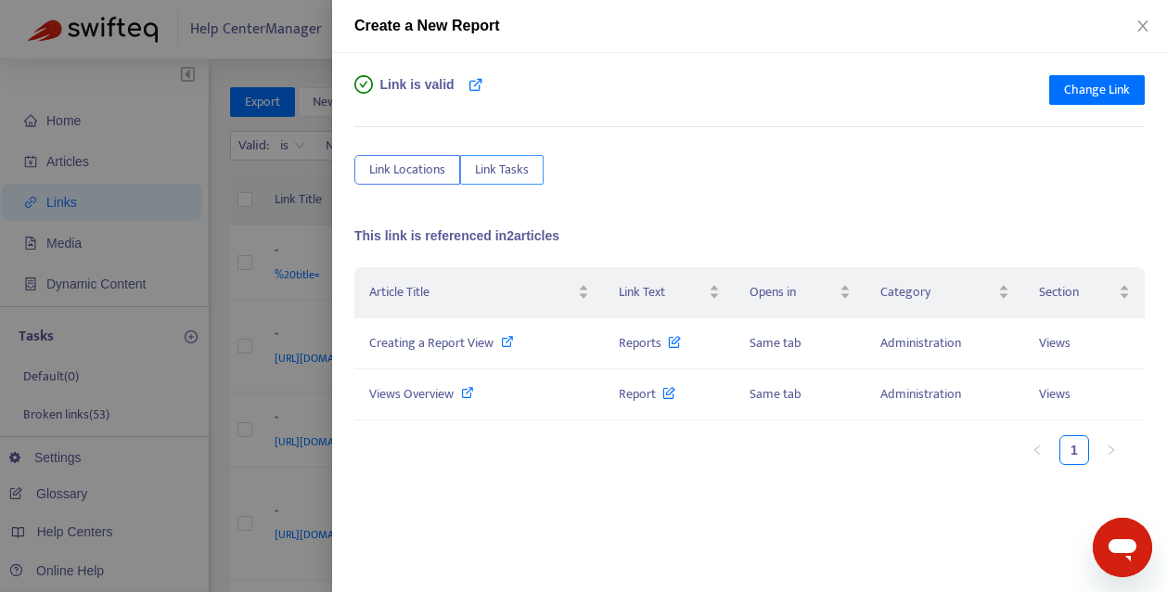
click at [498, 173] on span "Link Tasks" at bounding box center [502, 170] width 54 height 20
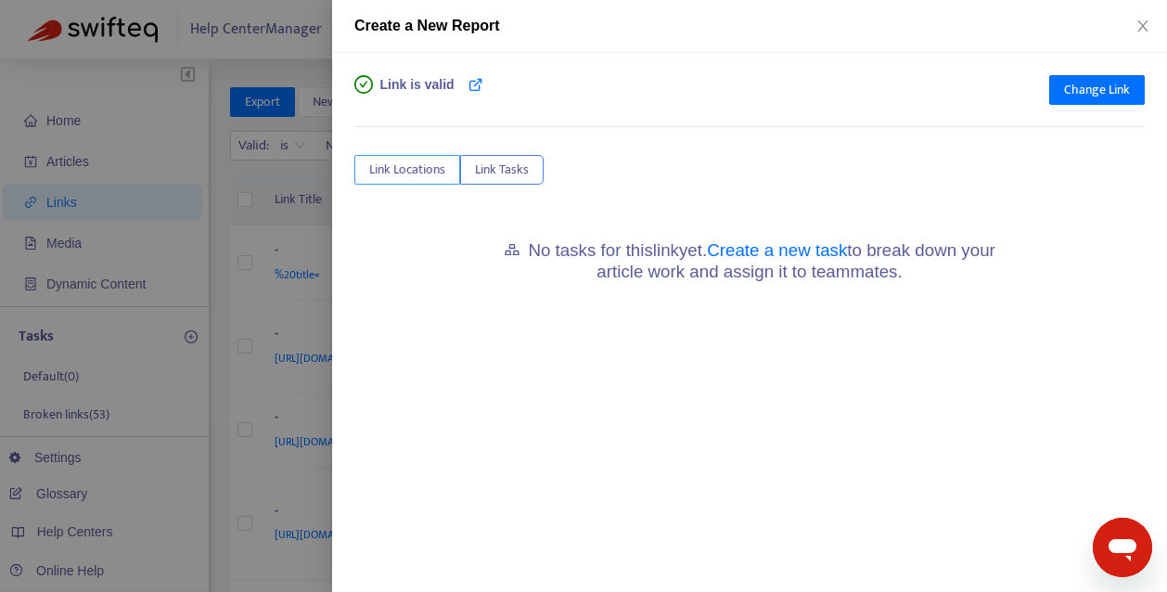
click at [414, 165] on span "Link Locations" at bounding box center [407, 170] width 76 height 20
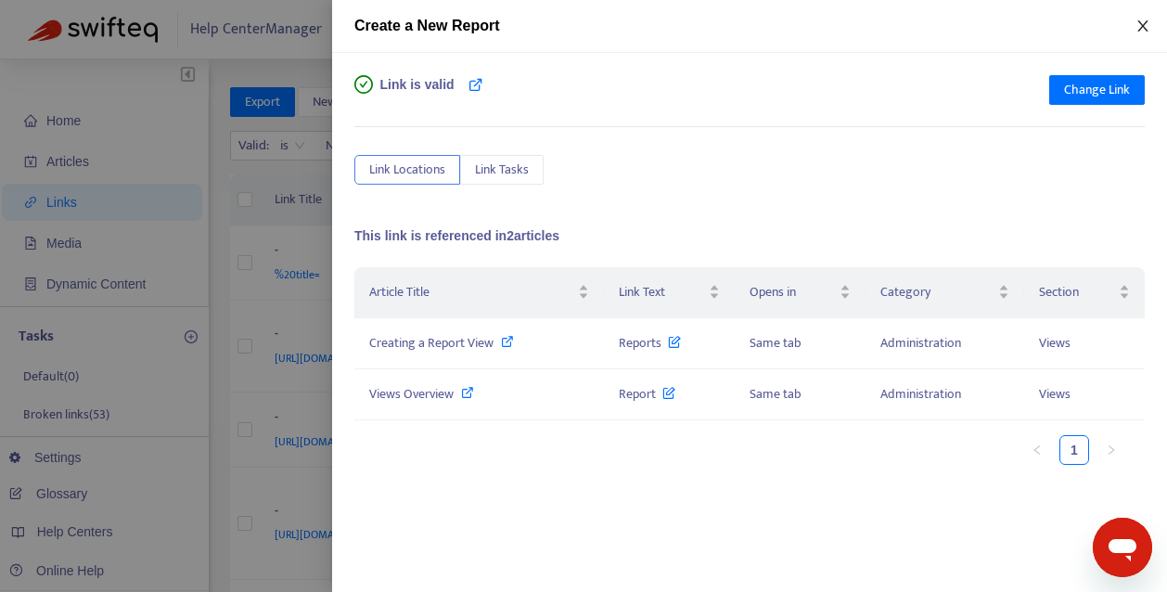
click at [1147, 29] on icon "close" at bounding box center [1143, 26] width 15 height 15
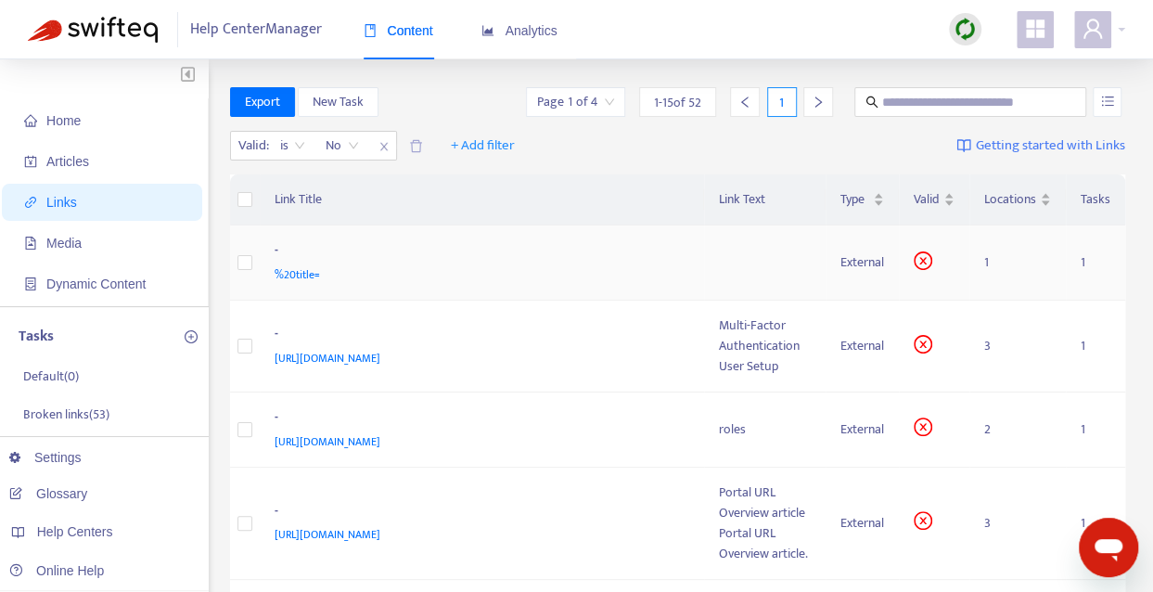
click at [482, 283] on div "%20title=" at bounding box center [479, 274] width 408 height 20
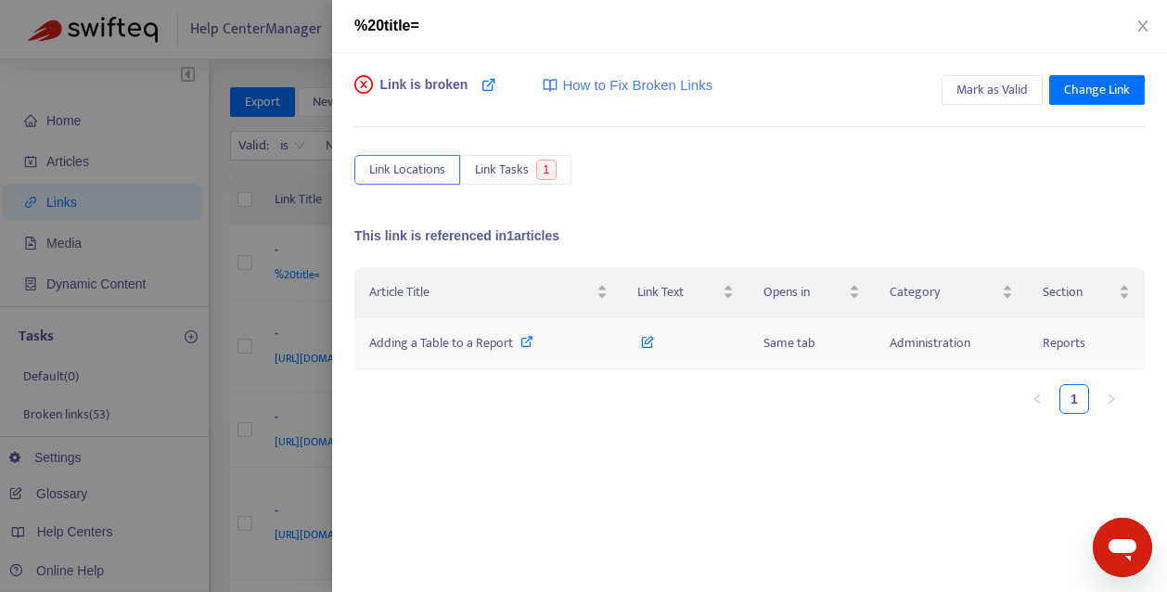
click at [530, 337] on icon at bounding box center [526, 341] width 13 height 13
drag, startPoint x: 424, startPoint y: 25, endPoint x: 340, endPoint y: 25, distance: 83.5
click at [340, 25] on div "%20title=" at bounding box center [749, 26] width 835 height 53
drag, startPoint x: 340, startPoint y: 25, endPoint x: 511, endPoint y: 14, distance: 171.1
click at [511, 15] on div "%20title=" at bounding box center [749, 26] width 790 height 22
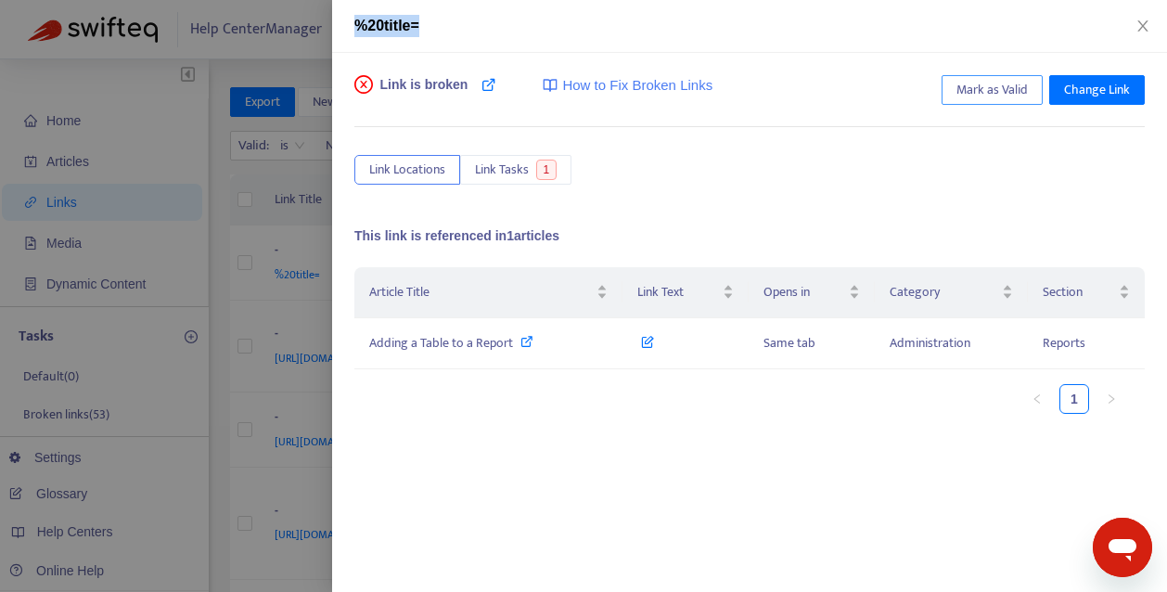
click at [995, 89] on span "Mark as Valid" at bounding box center [992, 90] width 71 height 20
click at [1145, 24] on icon "close" at bounding box center [1142, 25] width 10 height 11
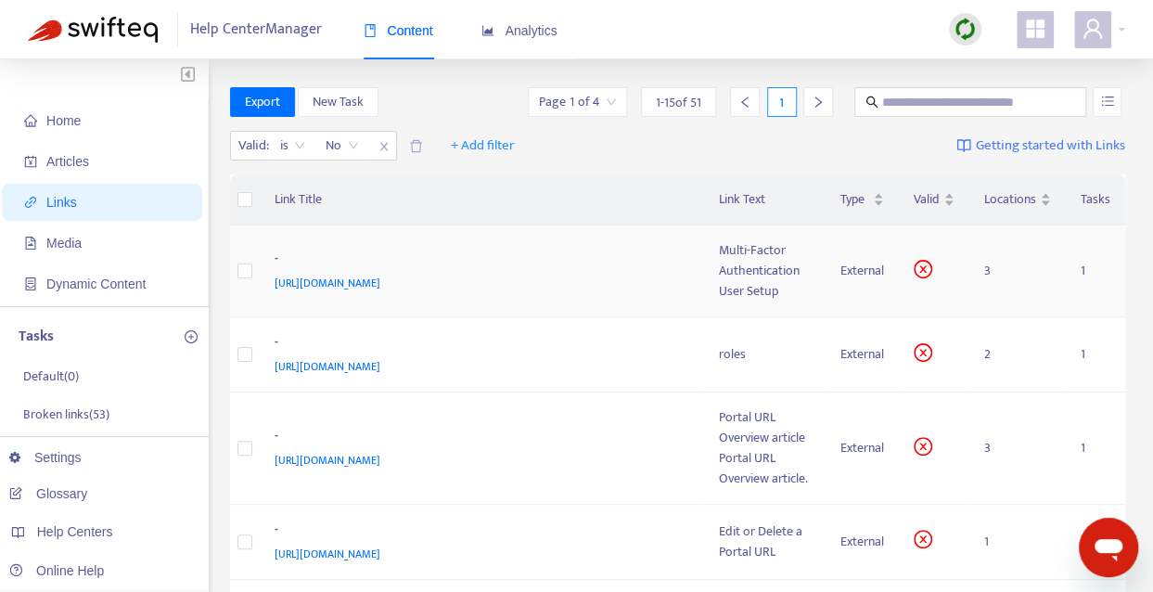
click at [617, 311] on td "- https://resolversandbox.knowledgeowl.com/help/multi-factor-authentication-use…" at bounding box center [482, 271] width 445 height 92
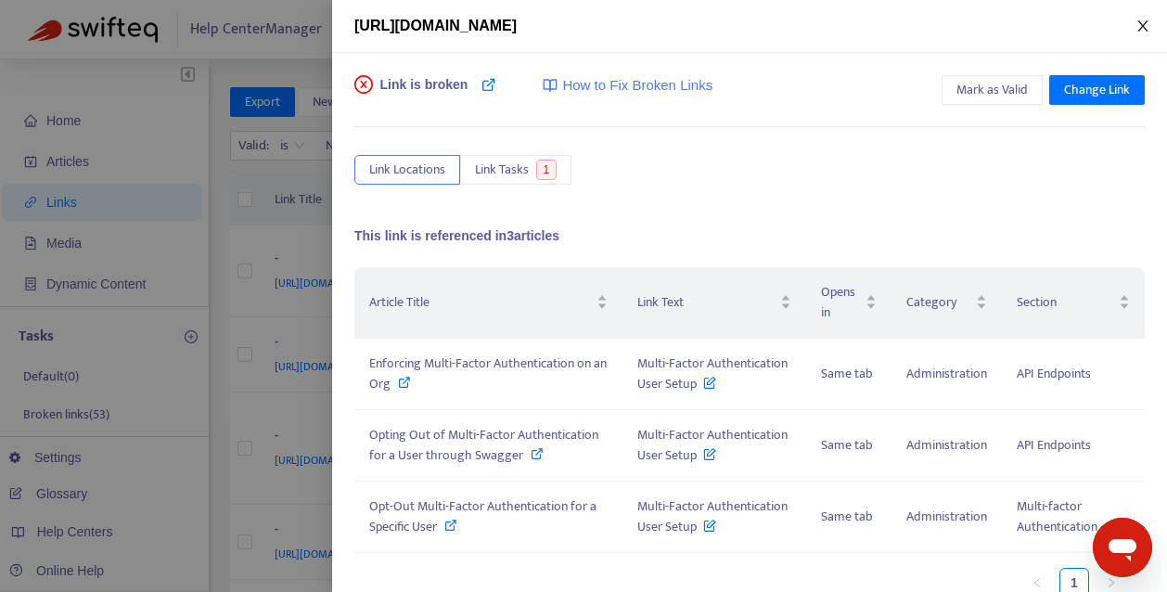
click at [1143, 27] on icon "close" at bounding box center [1142, 25] width 10 height 11
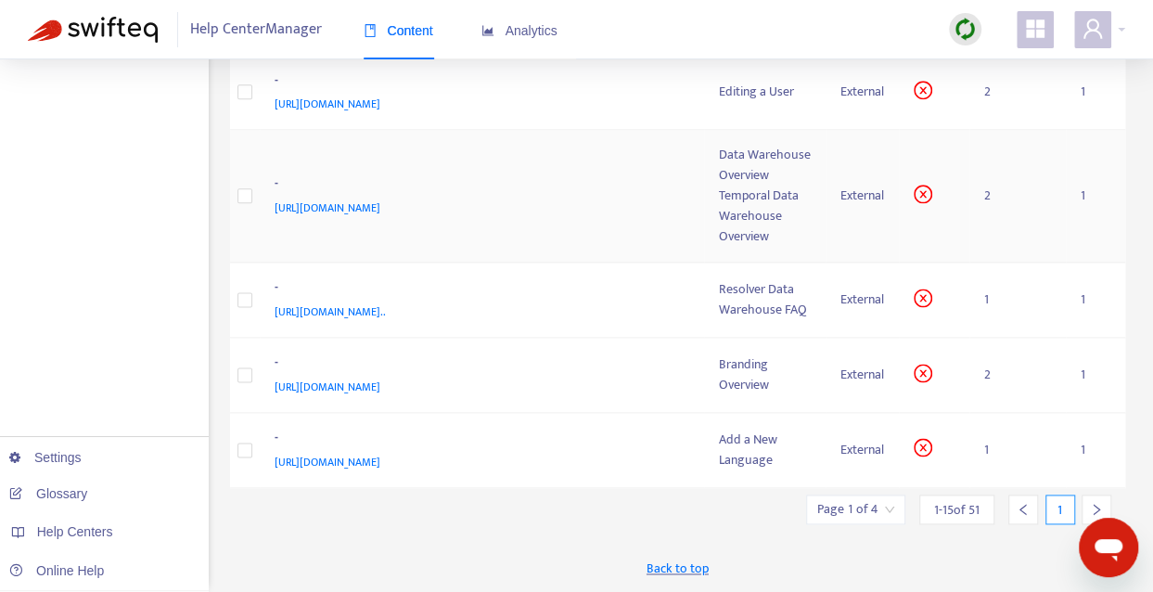
scroll to position [1111, 0]
click at [1094, 505] on icon "right" at bounding box center [1096, 509] width 13 height 13
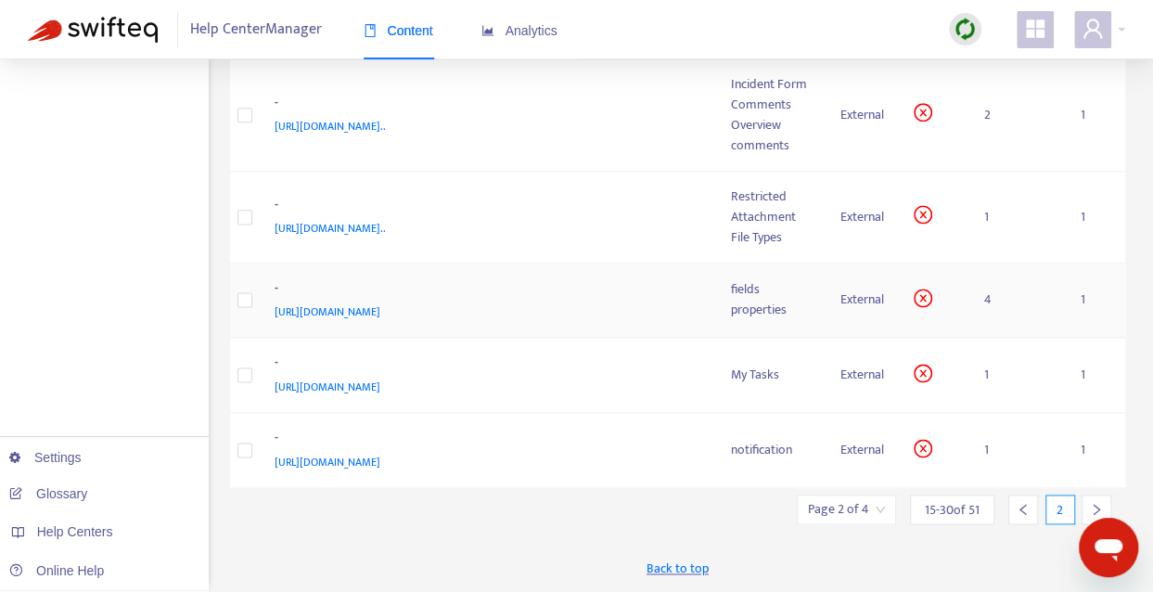
scroll to position [1254, 0]
click at [1027, 506] on icon "left" at bounding box center [1023, 509] width 13 height 13
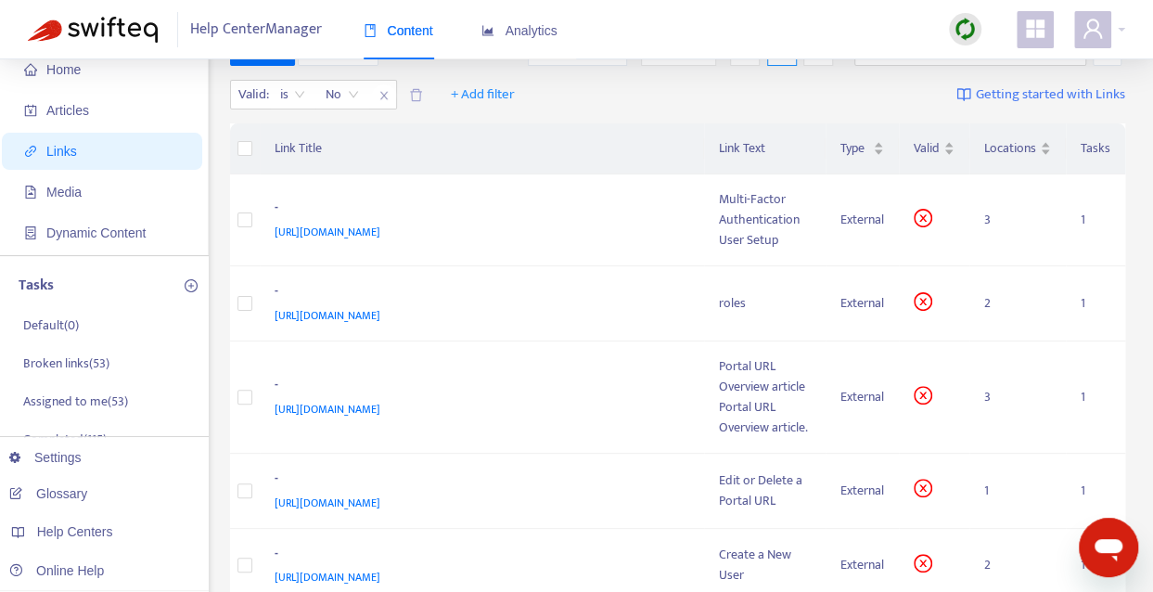
scroll to position [0, 0]
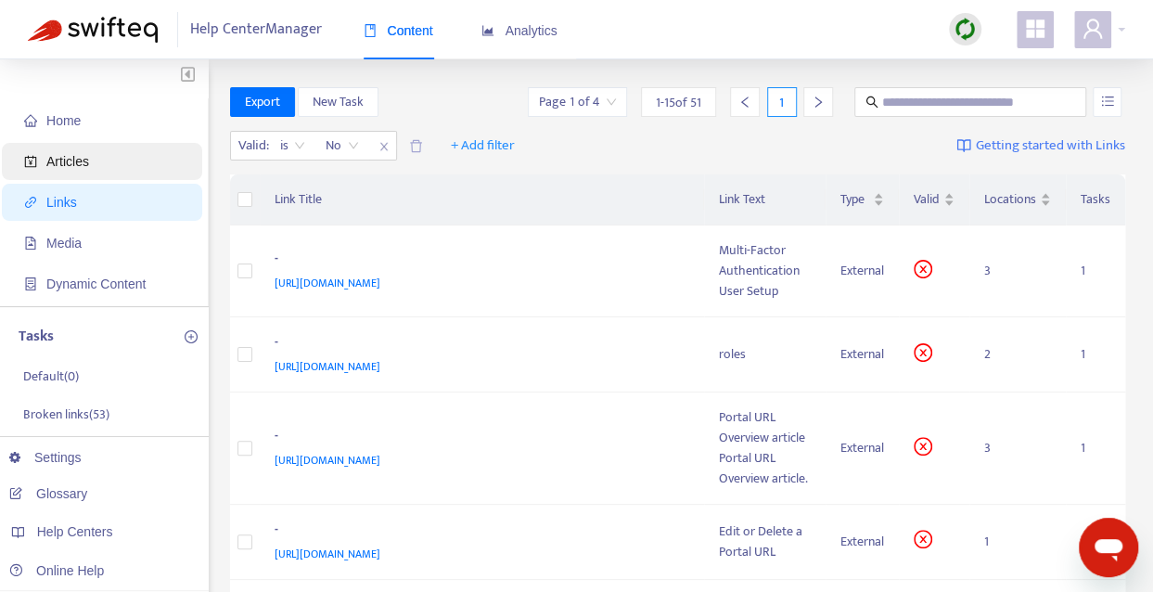
click at [80, 168] on span "Articles" at bounding box center [67, 161] width 43 height 15
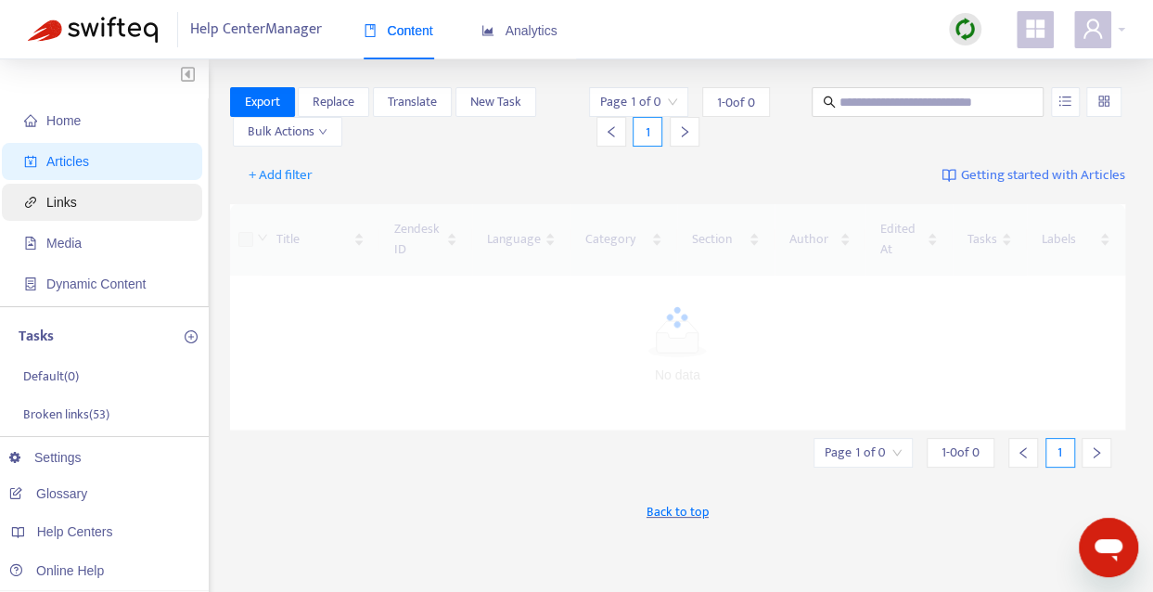
click at [74, 209] on span "Links" at bounding box center [61, 202] width 31 height 15
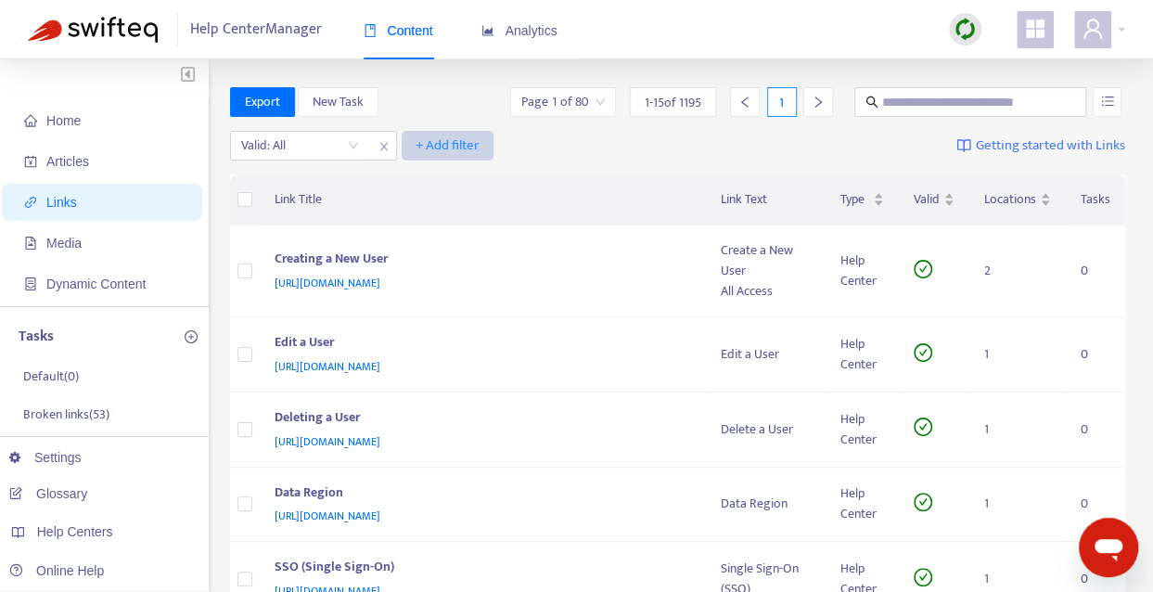
click at [457, 149] on span "+ Add filter" at bounding box center [448, 146] width 64 height 22
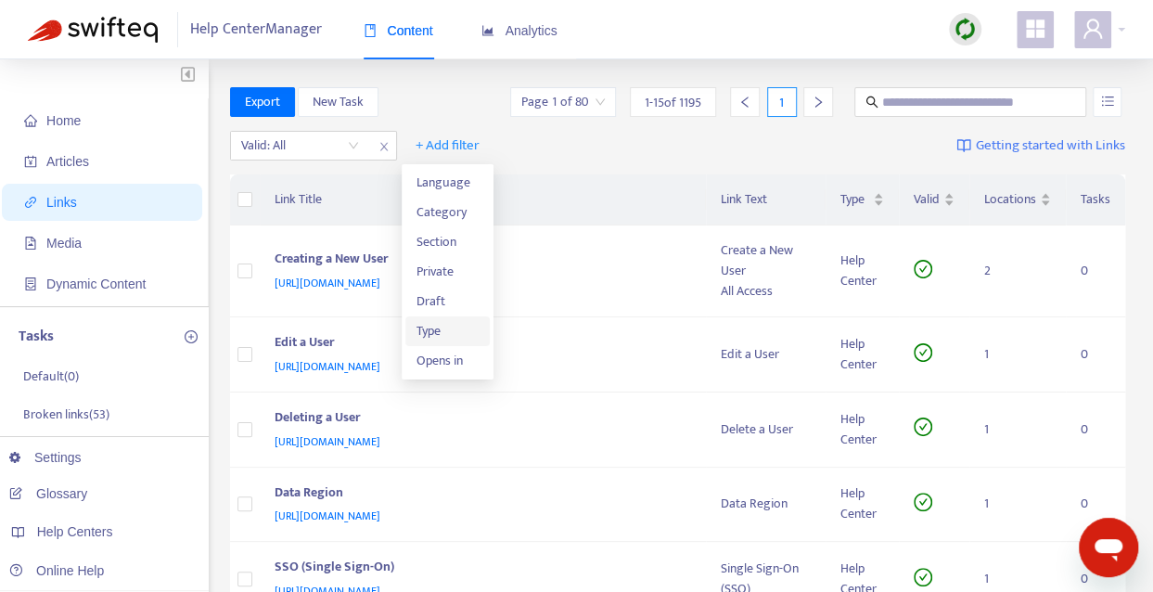
click at [458, 344] on li "Type" at bounding box center [447, 331] width 85 height 30
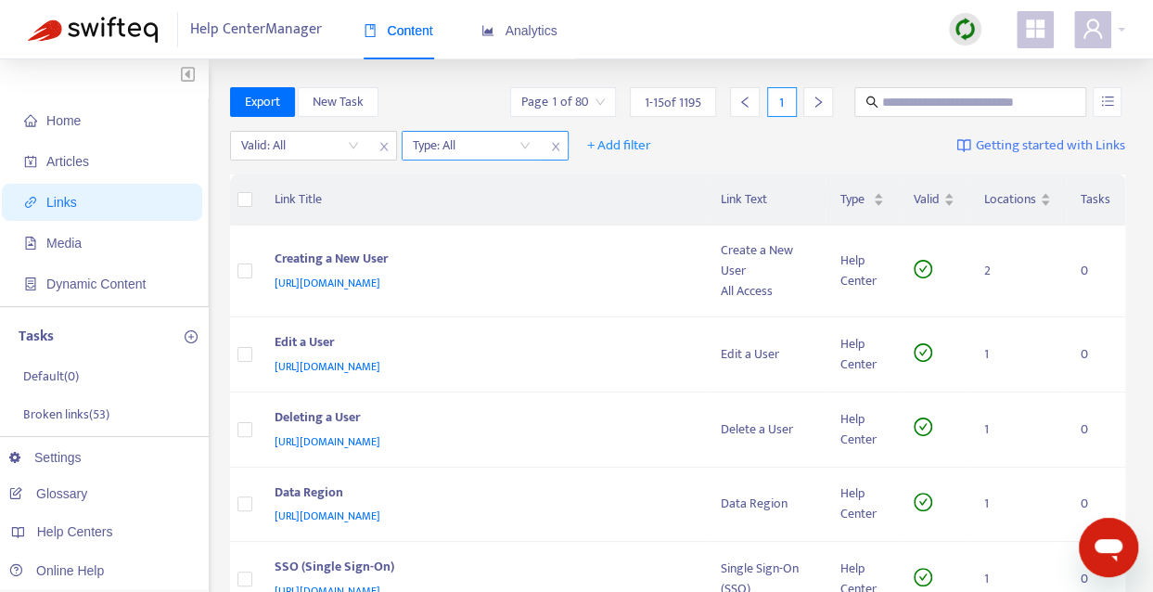
click at [522, 147] on input "search" at bounding box center [472, 146] width 118 height 28
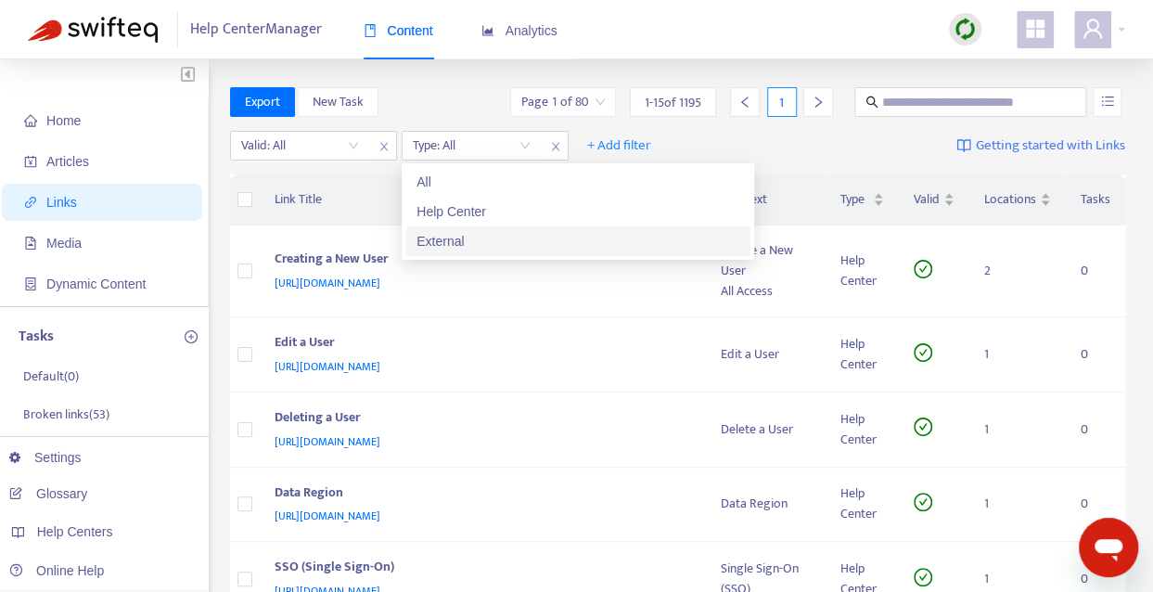
click at [507, 242] on div "External" at bounding box center [578, 241] width 323 height 20
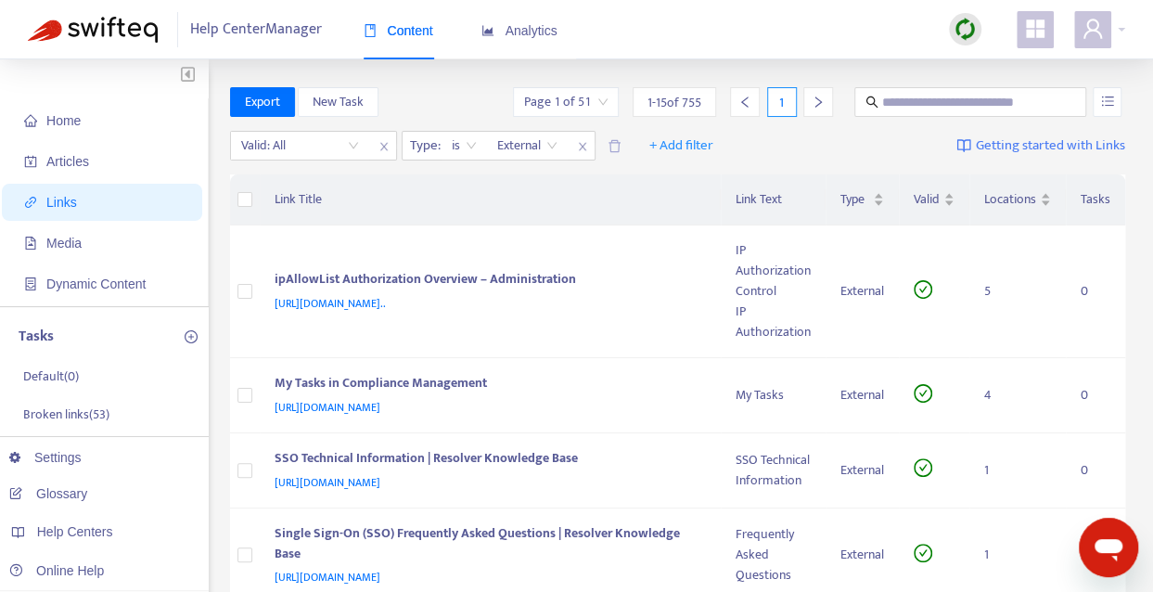
click at [583, 148] on icon "close" at bounding box center [582, 146] width 11 height 11
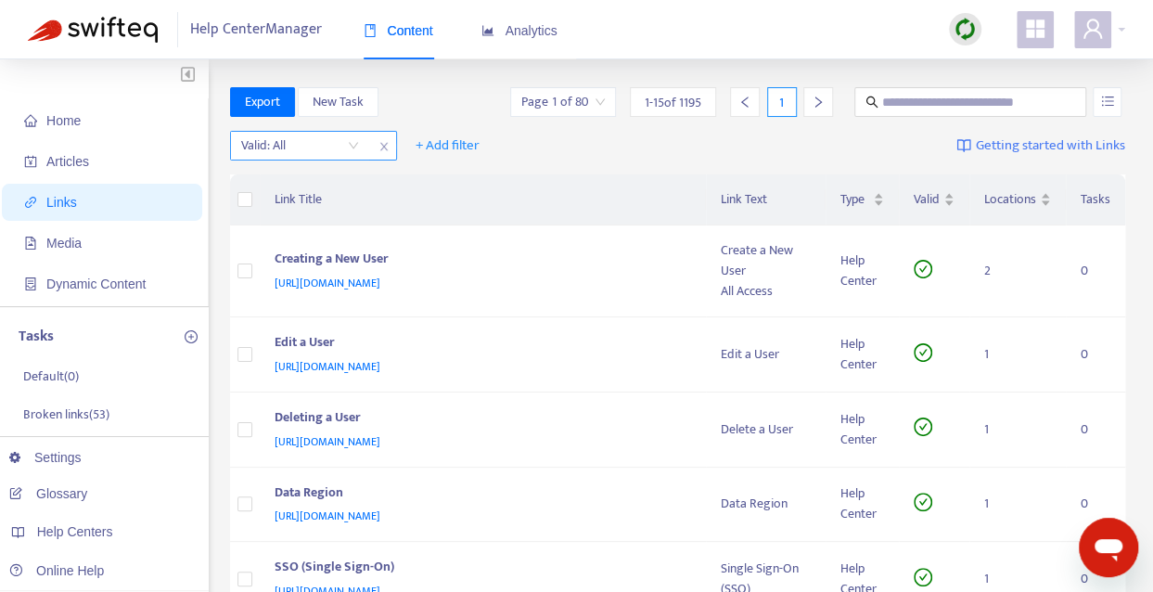
click at [357, 146] on input "search" at bounding box center [300, 146] width 118 height 28
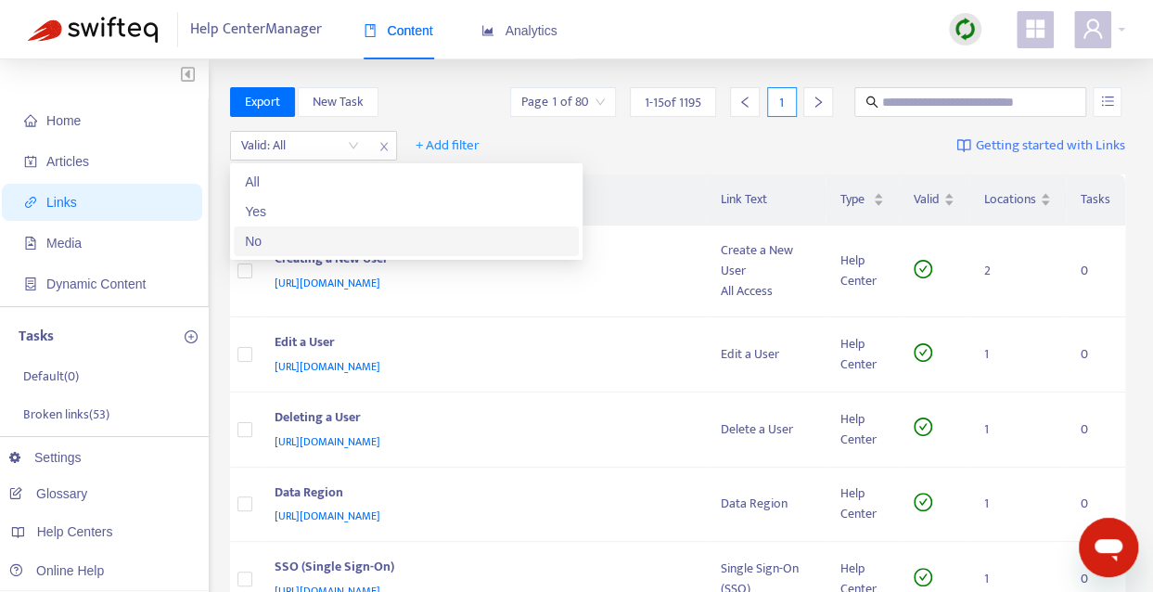
click at [354, 248] on div "No" at bounding box center [406, 241] width 323 height 20
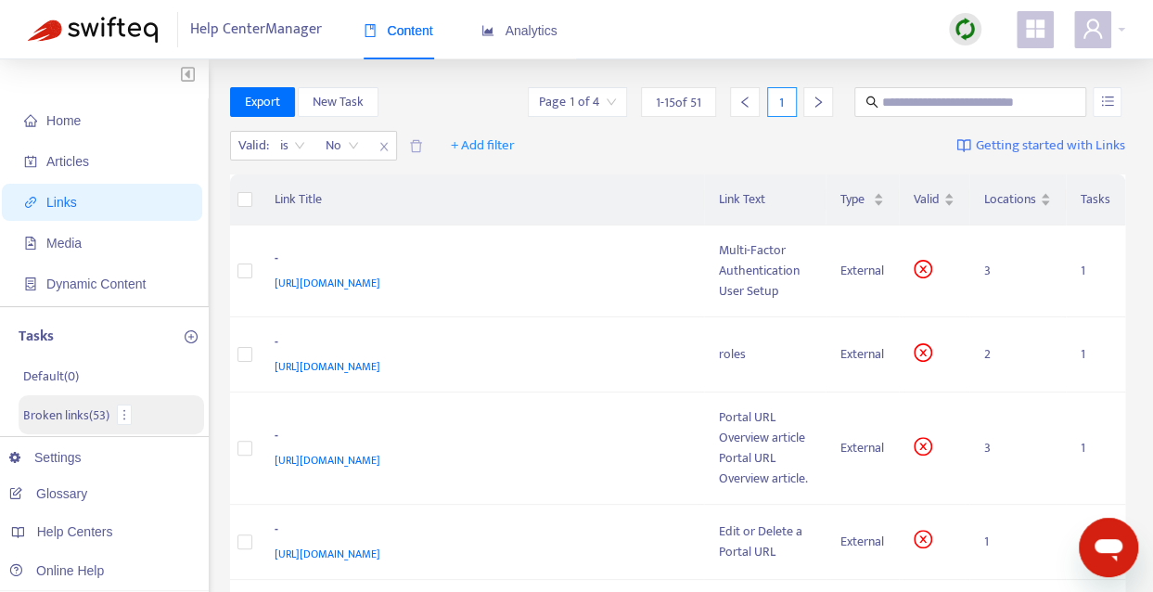
click at [74, 413] on p "Broken links ( 53 )" at bounding box center [66, 414] width 86 height 19
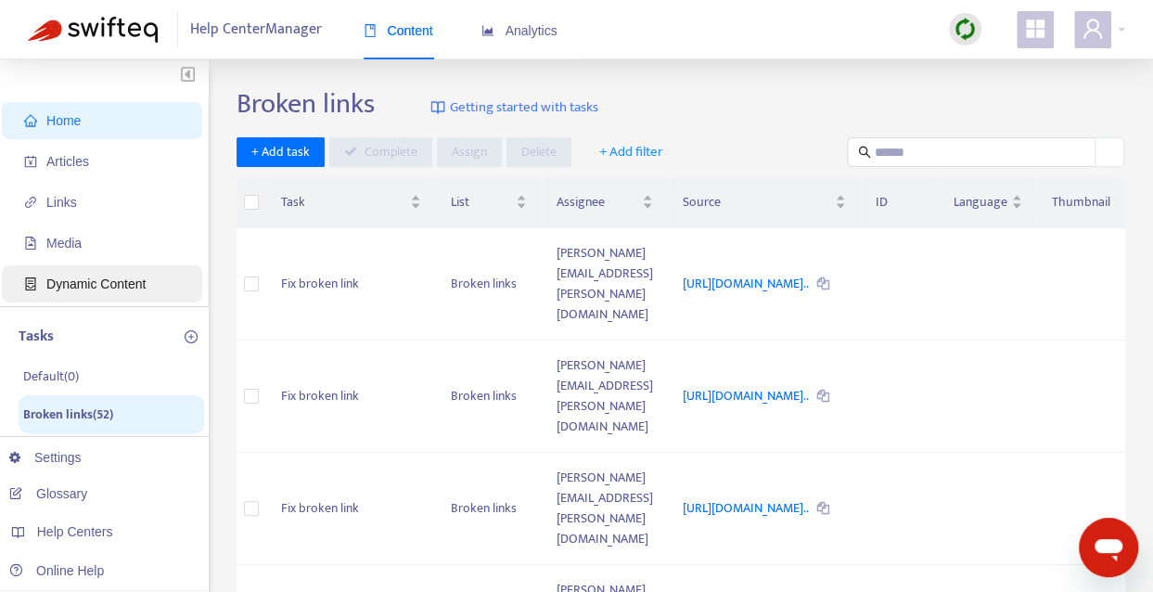
click at [135, 293] on span "Dynamic Content" at bounding box center [105, 283] width 163 height 37
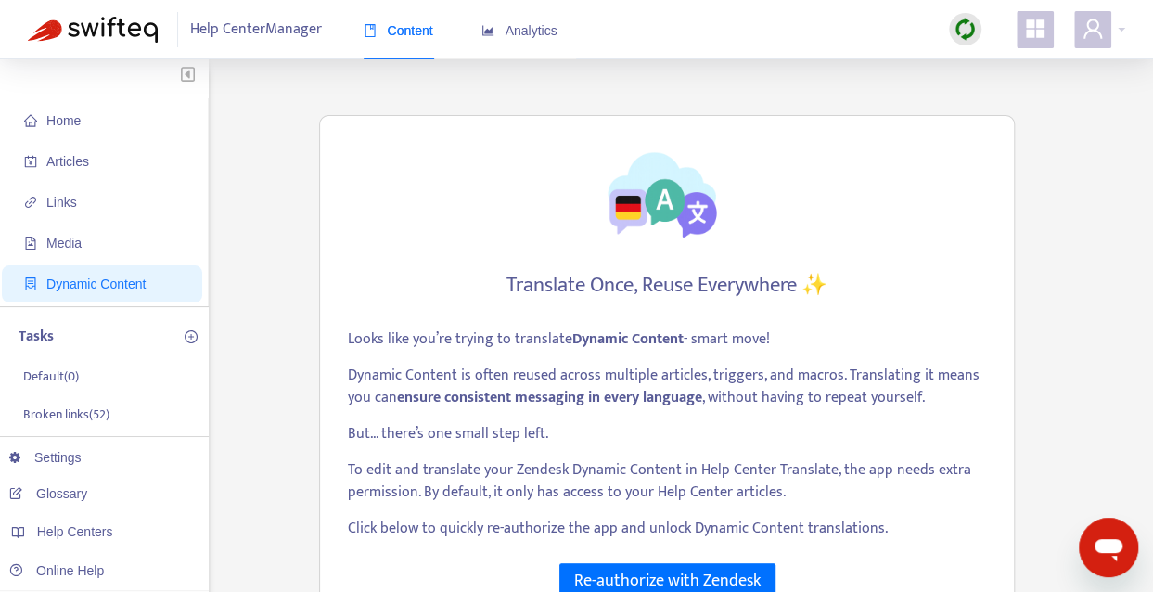
click at [115, 262] on ul "Home Articles Links Media Dynamic Content" at bounding box center [104, 202] width 209 height 208
click at [96, 238] on span "Media" at bounding box center [105, 243] width 163 height 37
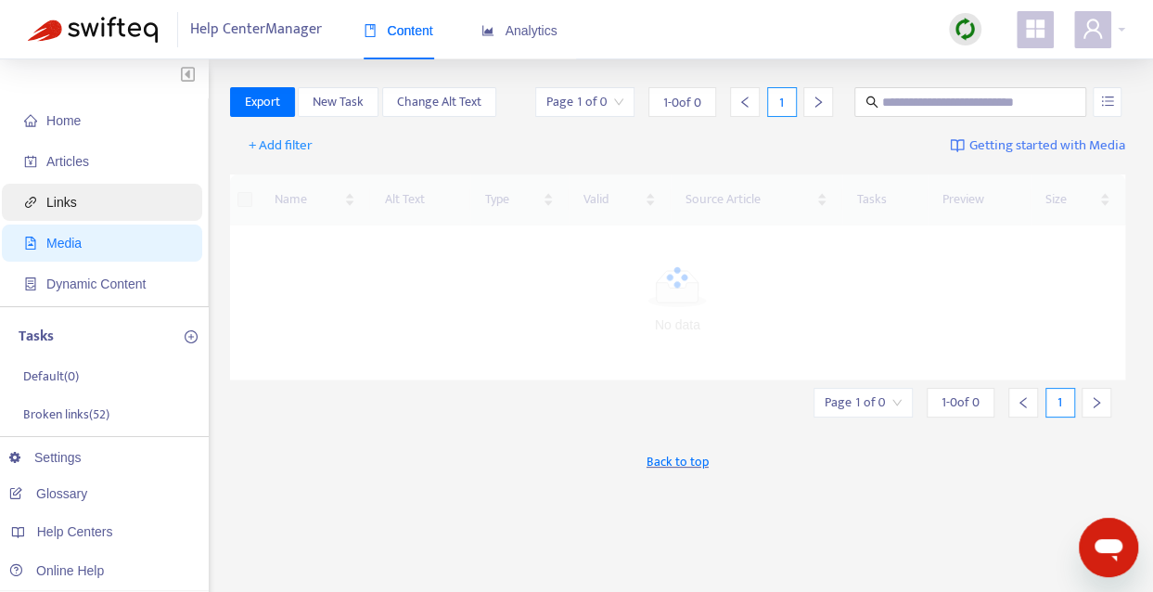
click at [96, 212] on span "Links" at bounding box center [105, 202] width 163 height 37
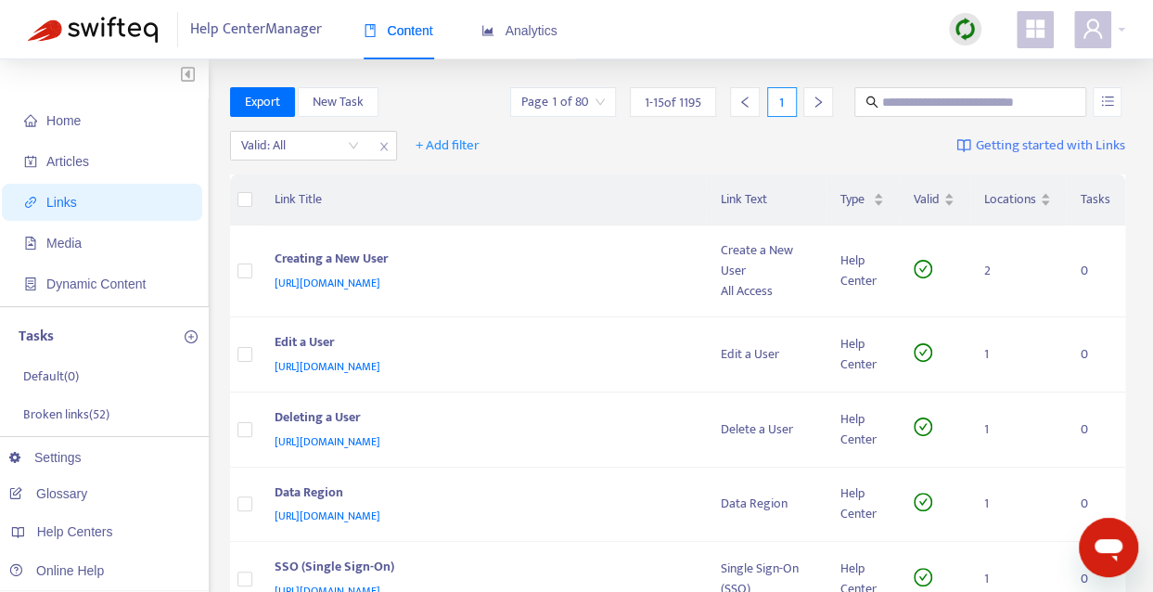
click at [967, 33] on img at bounding box center [965, 29] width 23 height 23
click at [1014, 97] on link "Full Sync" at bounding box center [997, 96] width 67 height 21
